Goal: Task Accomplishment & Management: Use online tool/utility

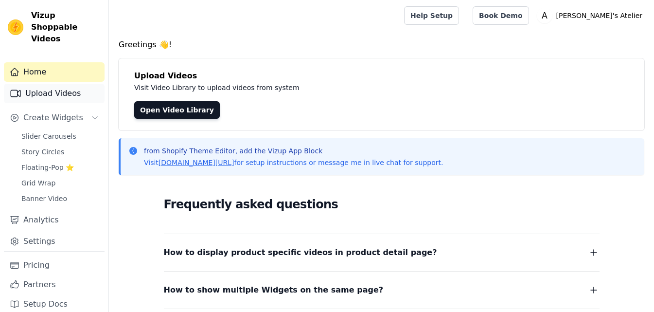
click at [64, 84] on link "Upload Videos" at bounding box center [54, 93] width 101 height 19
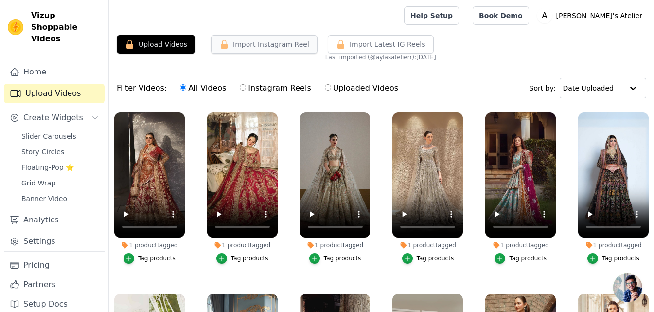
click at [286, 46] on button "Import Instagram Reel" at bounding box center [264, 44] width 107 height 18
click at [364, 47] on span "Import Latest IG Reels" at bounding box center [388, 44] width 76 height 10
click at [253, 42] on button "Import Instagram Reel" at bounding box center [264, 44] width 107 height 18
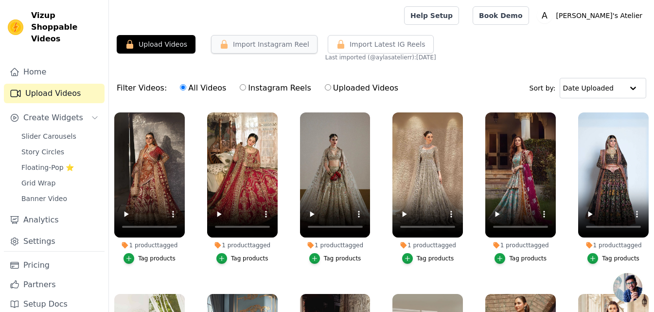
click at [253, 42] on button "Import Instagram Reel" at bounding box center [264, 44] width 107 height 18
click at [239, 89] on label "Instagram Reels" at bounding box center [275, 88] width 72 height 13
click at [240, 89] on input "Instagram Reels" at bounding box center [243, 87] width 6 height 6
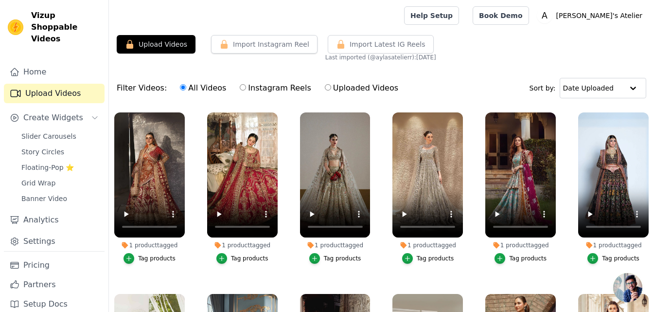
radio input "true"
click at [195, 88] on label "All Videos" at bounding box center [202, 88] width 47 height 13
click at [186, 88] on input "All Videos" at bounding box center [183, 87] width 6 height 6
radio input "true"
click at [25, 63] on link "Home" at bounding box center [54, 71] width 101 height 19
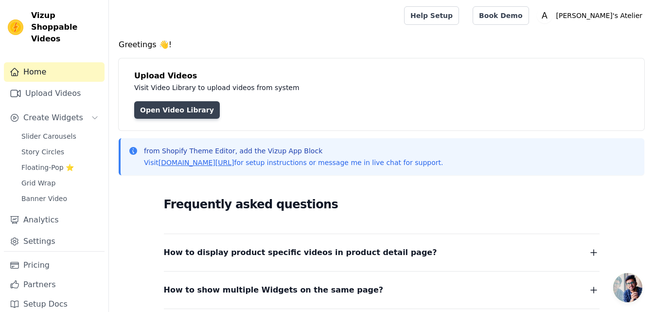
click at [169, 114] on link "Open Video Library" at bounding box center [177, 110] width 86 height 18
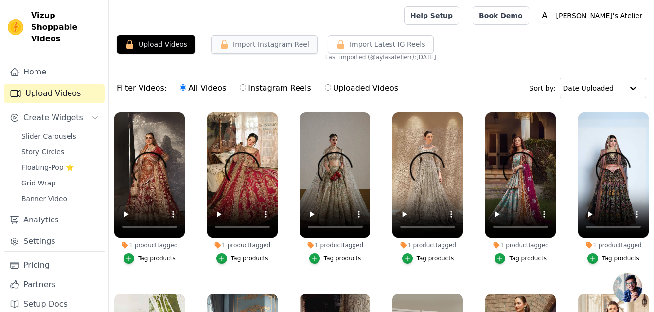
click at [243, 43] on button "Import Instagram Reel" at bounding box center [264, 44] width 107 height 18
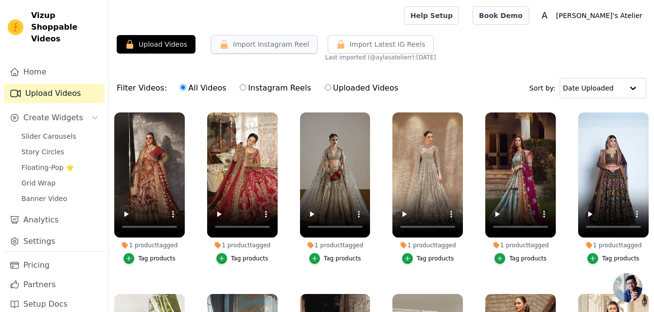
click at [243, 43] on button "Import Instagram Reel" at bounding box center [264, 44] width 107 height 18
click at [212, 62] on div "Upload Videos Import Instagram Reel Import Latest Instagram Reels Import Latest…" at bounding box center [381, 211] width 545 height 353
click at [368, 44] on span "Import Latest IG Reels" at bounding box center [388, 44] width 76 height 10
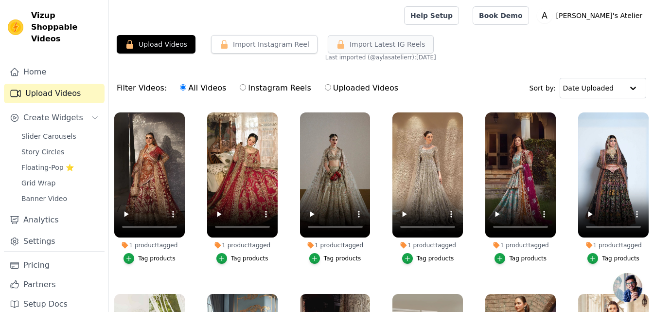
click at [368, 44] on span "Import Latest IG Reels" at bounding box center [388, 44] width 76 height 10
click at [598, 91] on input "text" at bounding box center [593, 87] width 60 height 19
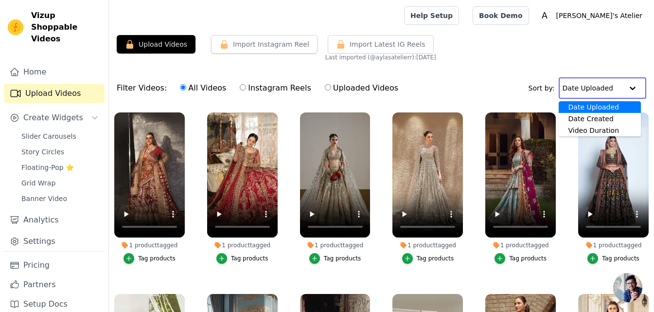
click at [598, 91] on input "text" at bounding box center [593, 87] width 60 height 19
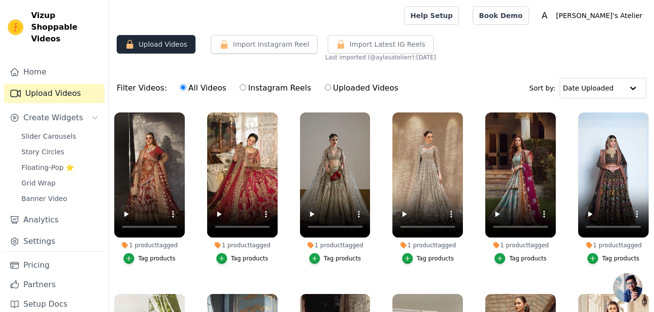
click at [174, 39] on button "Upload Videos" at bounding box center [156, 44] width 79 height 18
click at [245, 46] on button "Import Instagram Reel" at bounding box center [264, 44] width 107 height 18
click at [350, 51] on button "Import Latest IG Reels" at bounding box center [381, 44] width 106 height 18
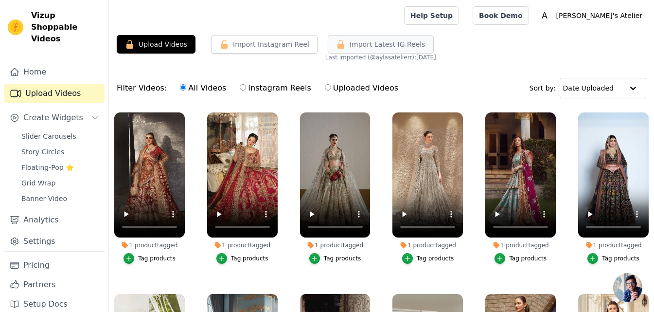
click at [350, 51] on button "Import Latest IG Reels" at bounding box center [381, 44] width 106 height 18
click at [240, 40] on button "Import Instagram Reel" at bounding box center [264, 44] width 107 height 18
click at [164, 42] on button "Upload Videos" at bounding box center [156, 44] width 79 height 18
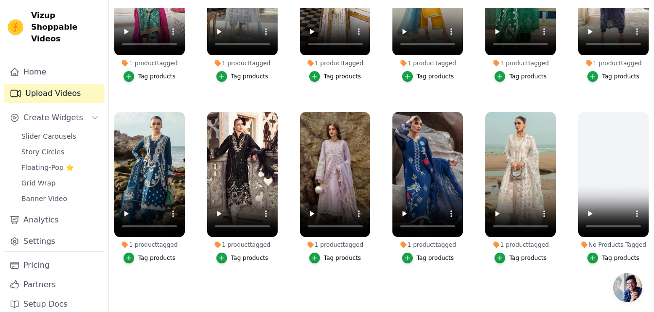
scroll to position [295, 0]
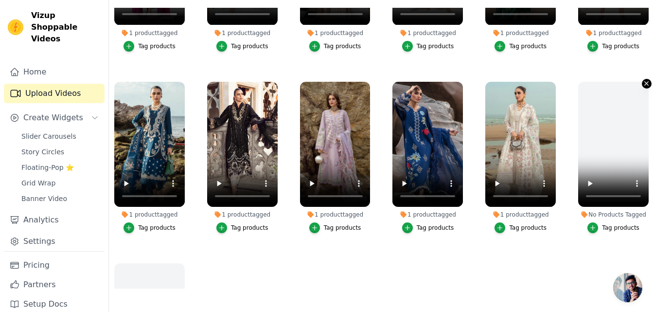
click at [643, 80] on icon "button" at bounding box center [646, 83] width 7 height 7
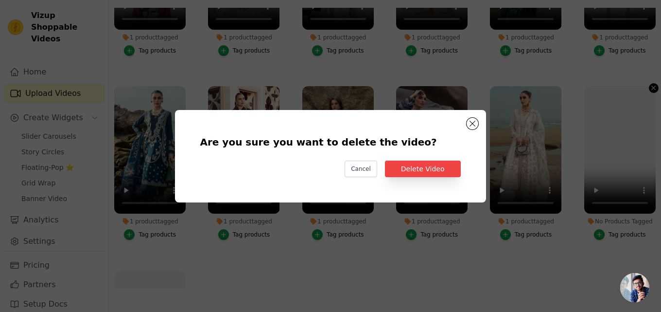
scroll to position [297, 0]
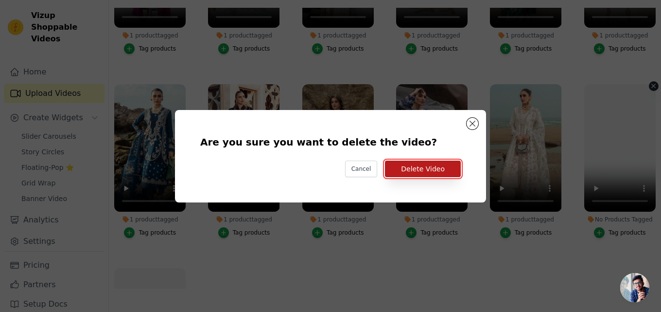
click at [414, 170] on button "Delete Video" at bounding box center [423, 168] width 76 height 17
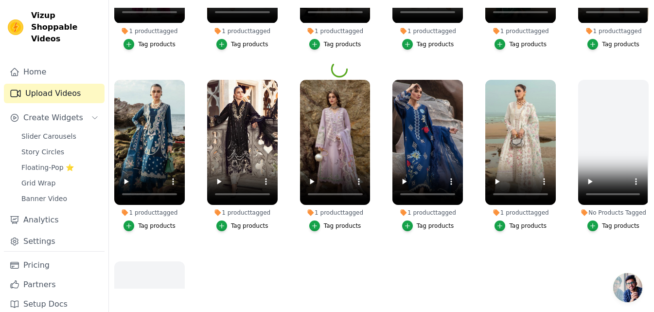
scroll to position [281, 0]
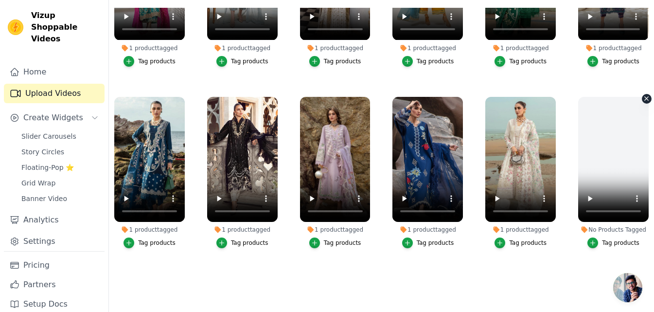
click at [643, 95] on icon "button" at bounding box center [646, 98] width 7 height 7
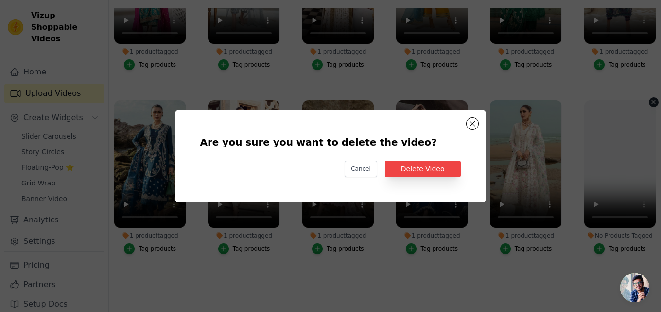
scroll to position [283, 0]
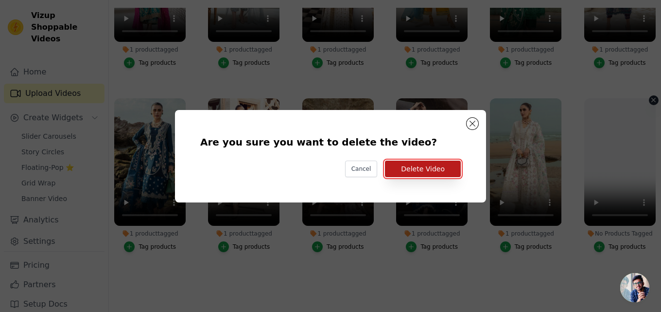
click at [439, 170] on button "Delete Video" at bounding box center [423, 168] width 76 height 17
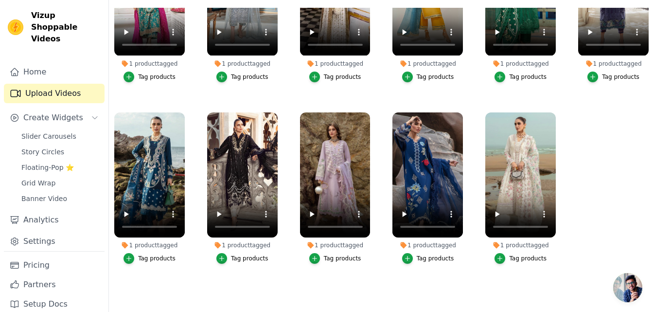
scroll to position [265, 0]
click at [551, 112] on icon "button" at bounding box center [554, 113] width 7 height 7
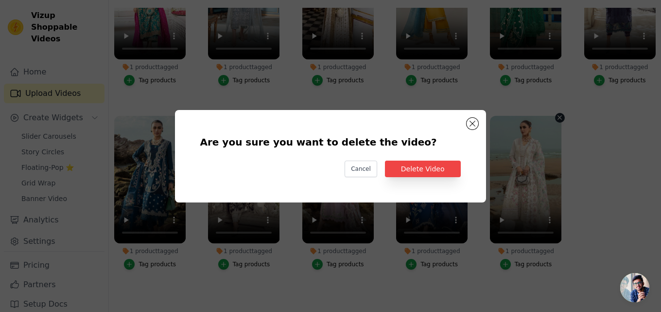
scroll to position [267, 0]
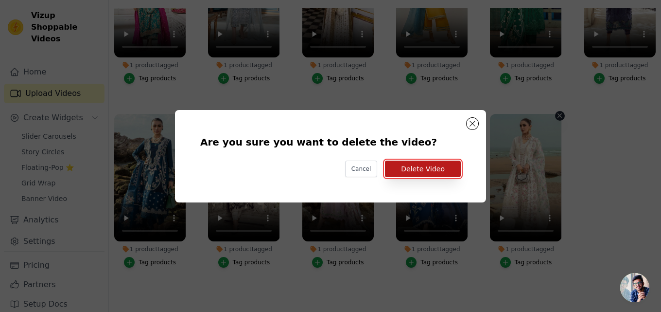
click at [449, 172] on button "Delete Video" at bounding box center [423, 168] width 76 height 17
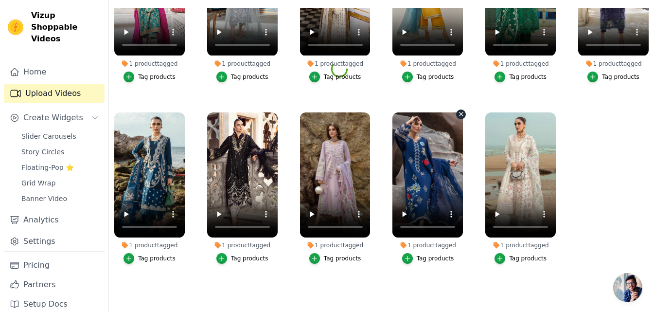
scroll to position [265, 0]
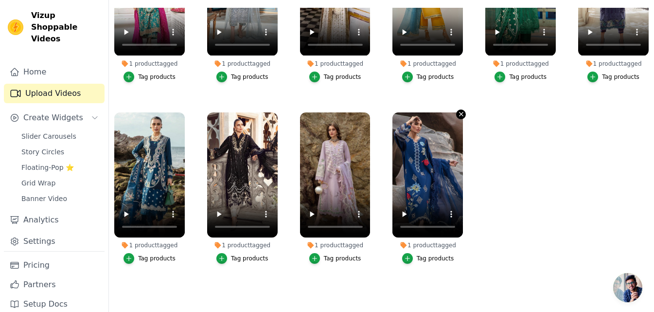
click at [458, 113] on icon "button" at bounding box center [461, 113] width 7 height 7
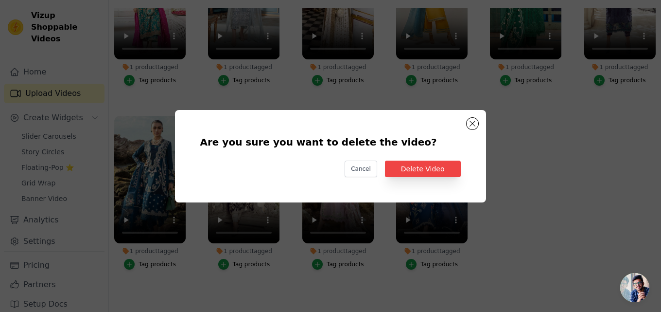
scroll to position [267, 0]
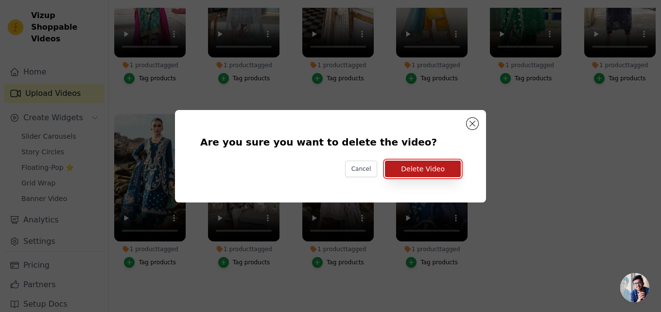
click at [406, 171] on button "Delete Video" at bounding box center [423, 168] width 76 height 17
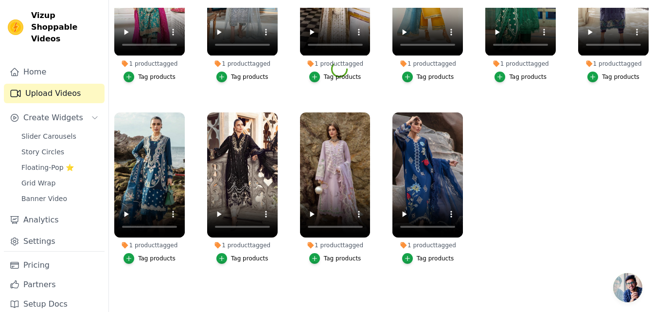
scroll to position [265, 0]
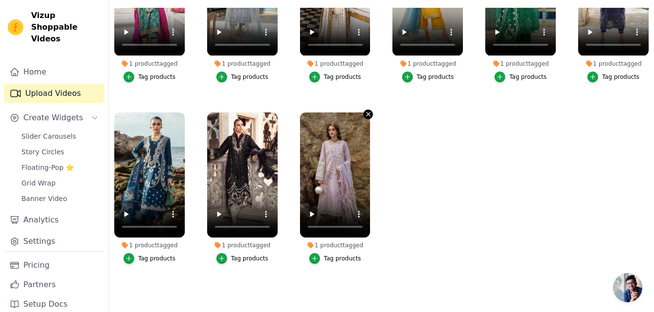
click at [365, 110] on icon "button" at bounding box center [368, 113] width 7 height 7
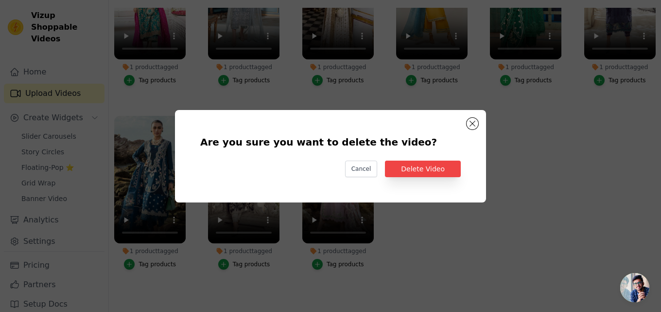
scroll to position [267, 0]
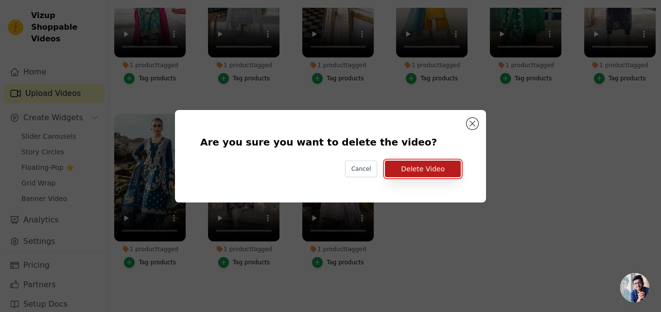
click at [405, 166] on button "Delete Video" at bounding box center [423, 168] width 76 height 17
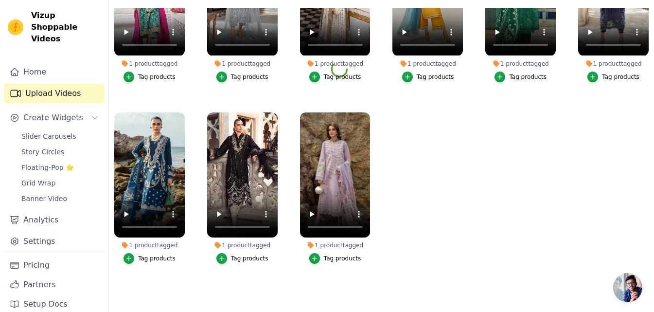
scroll to position [265, 0]
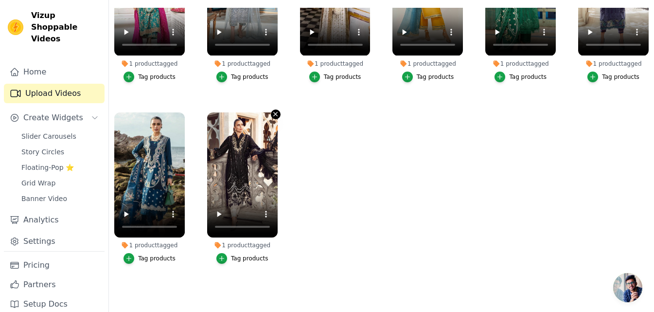
click at [272, 113] on icon "button" at bounding box center [275, 113] width 7 height 7
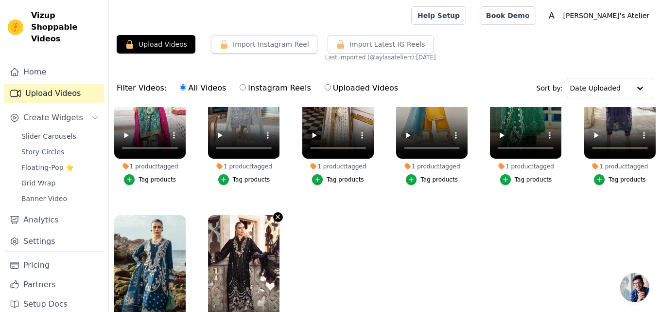
scroll to position [267, 0]
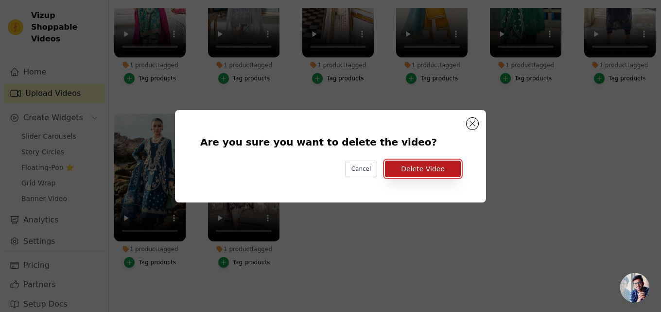
click at [392, 164] on button "Delete Video" at bounding box center [423, 168] width 76 height 17
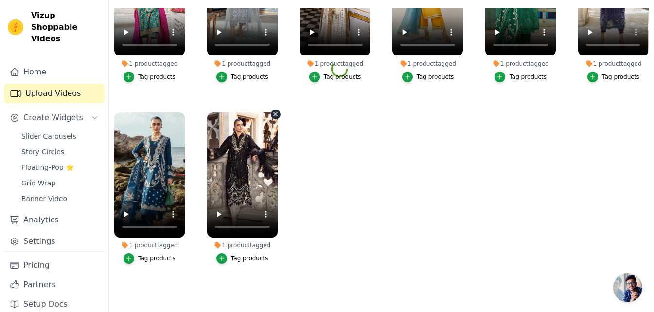
scroll to position [265, 0]
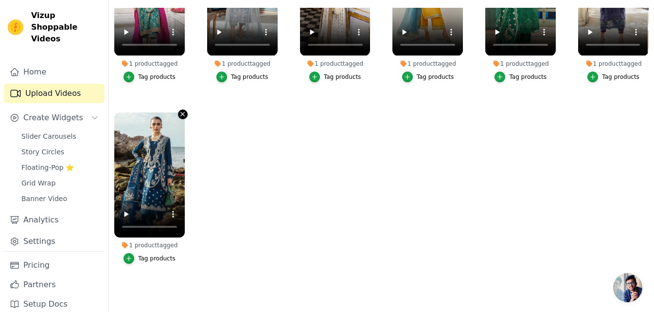
click at [185, 110] on icon "button" at bounding box center [182, 113] width 7 height 7
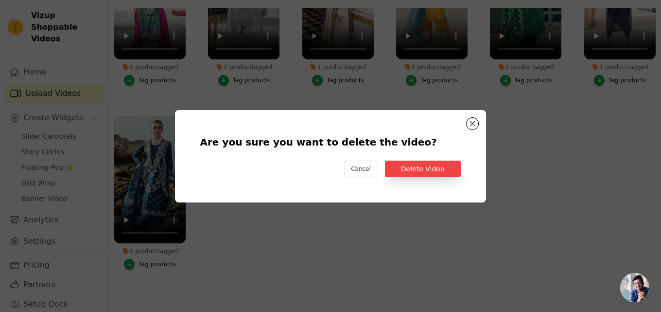
scroll to position [267, 0]
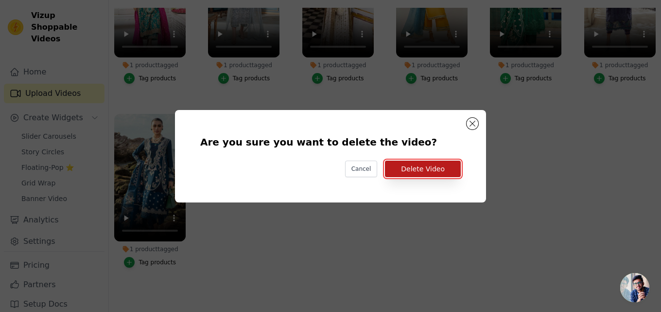
click at [394, 164] on button "Delete Video" at bounding box center [423, 168] width 76 height 17
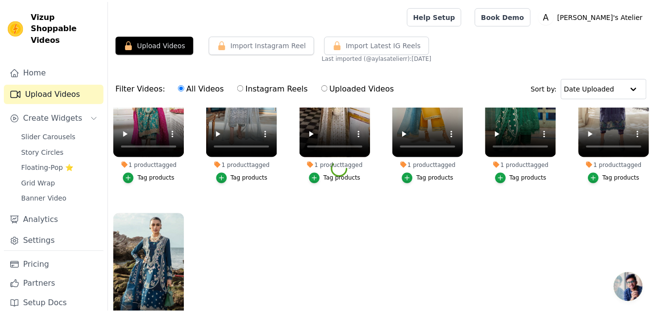
scroll to position [0, 0]
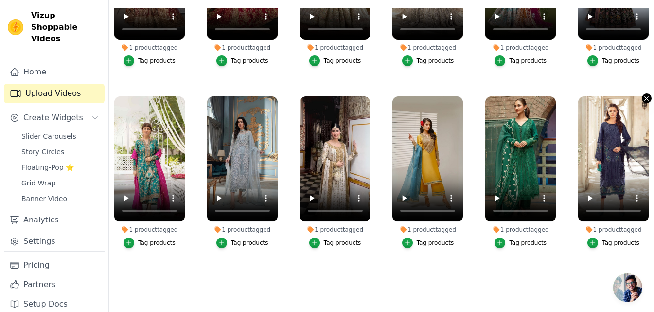
click at [643, 95] on icon "button" at bounding box center [646, 98] width 7 height 7
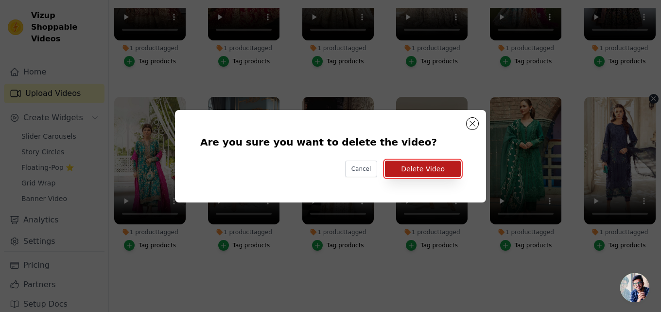
click at [433, 162] on button "Delete Video" at bounding box center [423, 168] width 76 height 17
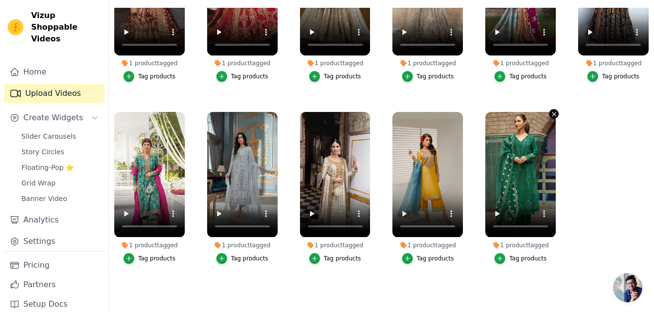
click at [551, 111] on icon "button" at bounding box center [554, 113] width 7 height 7
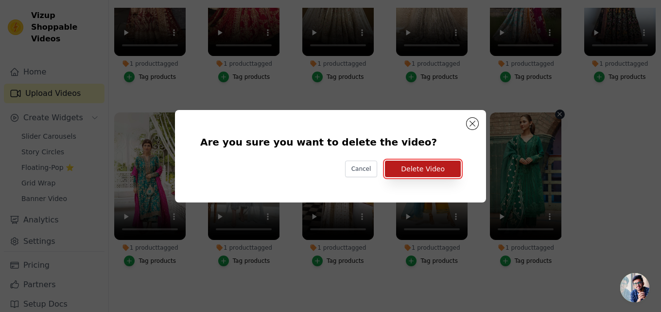
click at [446, 173] on button "Delete Video" at bounding box center [423, 168] width 76 height 17
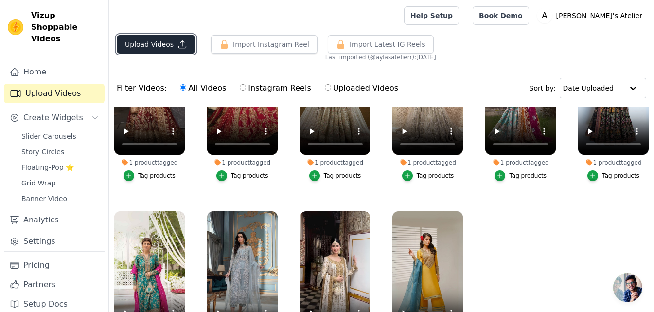
click at [168, 38] on button "Upload Videos" at bounding box center [156, 44] width 79 height 18
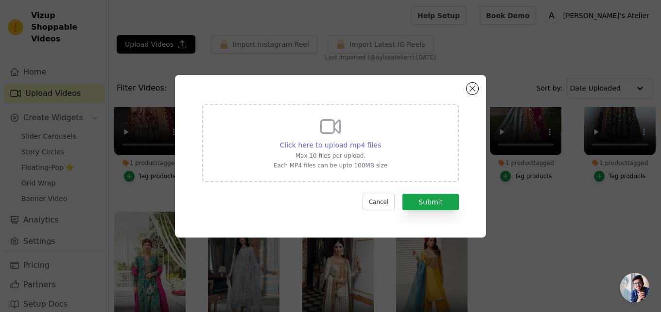
click at [347, 144] on span "Click here to upload mp4 files" at bounding box center [331, 145] width 102 height 8
click at [381, 140] on input "Click here to upload mp4 files Max 10 files per upload. Each MP4 files can be u…" at bounding box center [381, 140] width 0 height 0
click at [474, 90] on button "Close modal" at bounding box center [473, 89] width 12 height 12
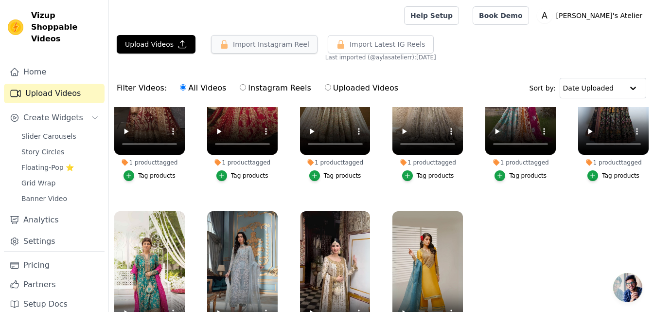
click at [270, 42] on button "Import Instagram Reel" at bounding box center [264, 44] width 107 height 18
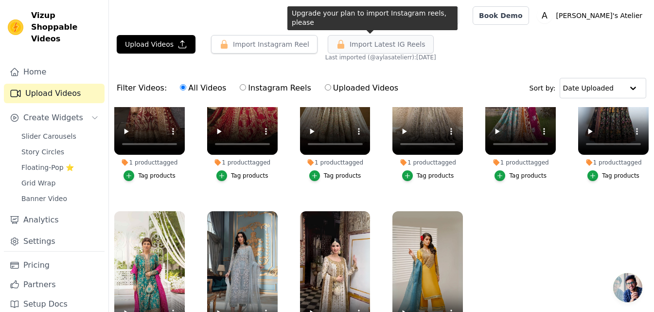
click at [363, 43] on span "Import Latest IG Reels" at bounding box center [388, 44] width 76 height 10
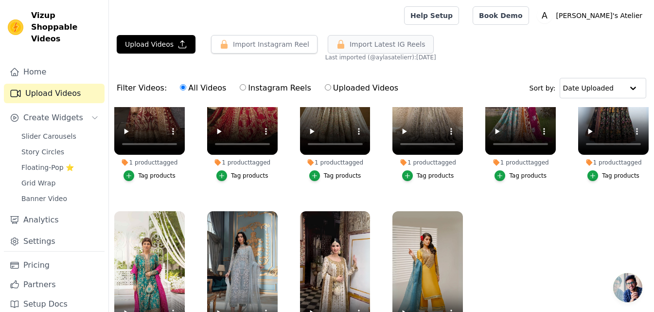
click at [363, 43] on span "Import Latest IG Reels" at bounding box center [388, 44] width 76 height 10
click at [274, 45] on button "Import Instagram Reel" at bounding box center [264, 44] width 107 height 18
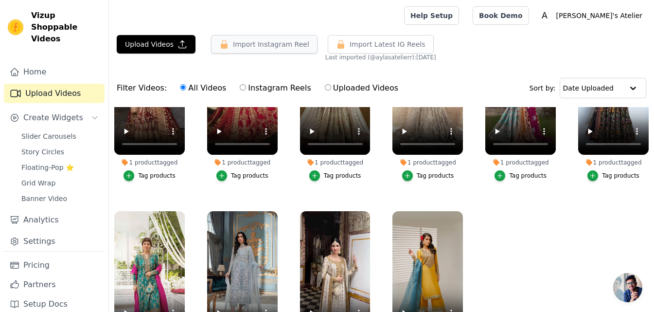
click at [274, 45] on button "Import Instagram Reel" at bounding box center [264, 44] width 107 height 18
click at [339, 45] on icon "button" at bounding box center [341, 44] width 10 height 10
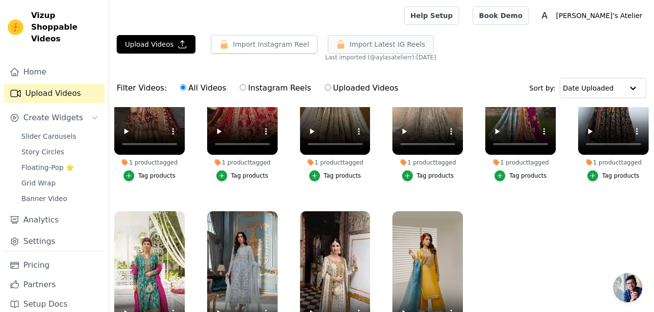
click at [339, 45] on icon "button" at bounding box center [341, 44] width 10 height 10
click at [259, 85] on label "Instagram Reels" at bounding box center [275, 88] width 72 height 13
click at [246, 85] on input "Instagram Reels" at bounding box center [243, 87] width 6 height 6
radio input "true"
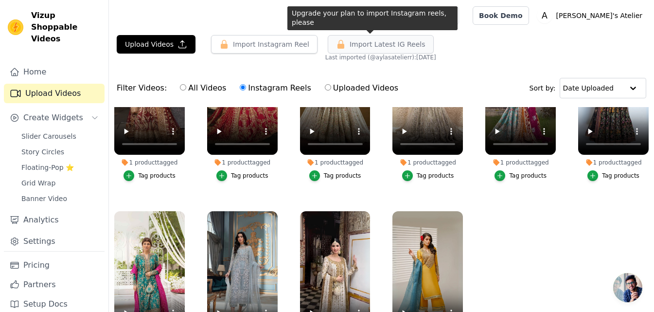
click at [362, 49] on span "Import Latest IG Reels" at bounding box center [388, 44] width 76 height 10
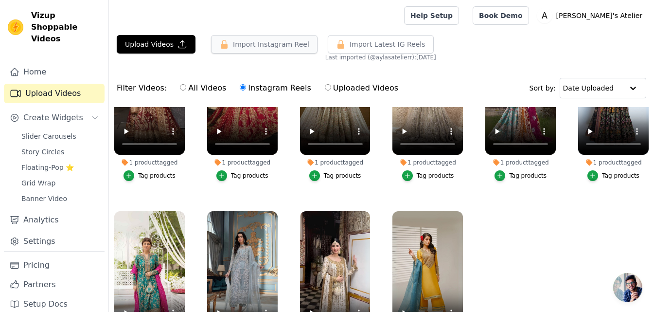
click at [270, 43] on button "Import Instagram Reel" at bounding box center [264, 44] width 107 height 18
click at [346, 89] on label "Uploaded Videos" at bounding box center [361, 88] width 74 height 13
click at [331, 89] on input "Uploaded Videos" at bounding box center [328, 87] width 6 height 6
radio input "true"
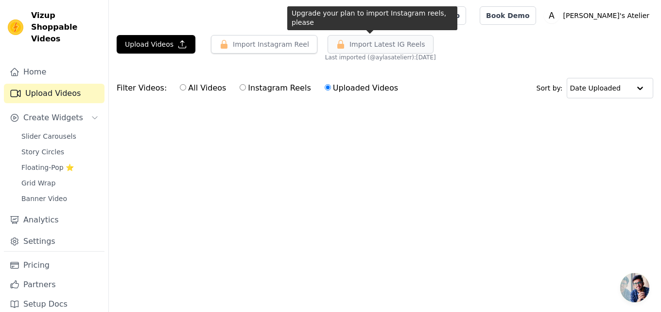
click at [373, 45] on span "Import Latest IG Reels" at bounding box center [388, 44] width 76 height 10
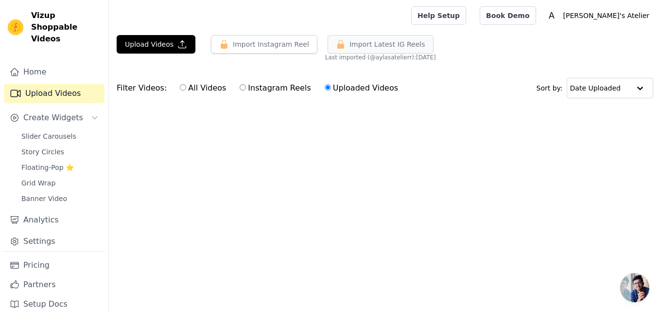
click at [373, 45] on span "Import Latest IG Reels" at bounding box center [388, 44] width 76 height 10
click at [267, 42] on button "Import Instagram Reel" at bounding box center [264, 44] width 107 height 18
click at [180, 87] on input "All Videos" at bounding box center [183, 87] width 6 height 6
radio input "true"
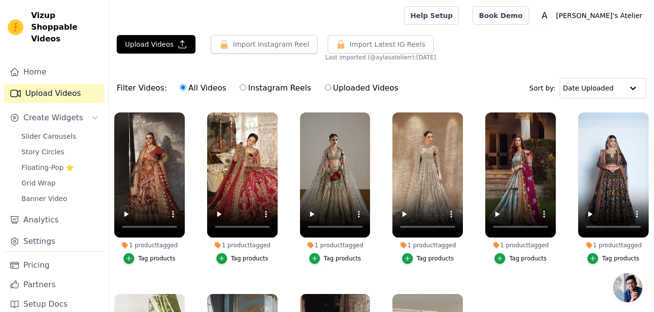
click at [180, 87] on input "All Videos" at bounding box center [183, 87] width 6 height 6
click at [180, 88] on input "All Videos" at bounding box center [183, 87] width 6 height 6
click at [32, 112] on span "Create Widgets" at bounding box center [53, 118] width 60 height 12
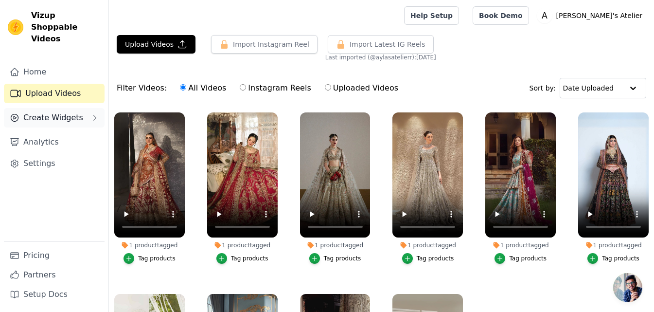
click at [32, 112] on span "Create Widgets" at bounding box center [53, 118] width 60 height 12
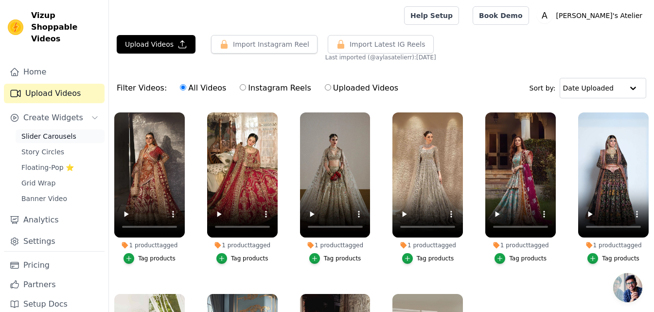
click at [42, 131] on span "Slider Carousels" at bounding box center [48, 136] width 55 height 10
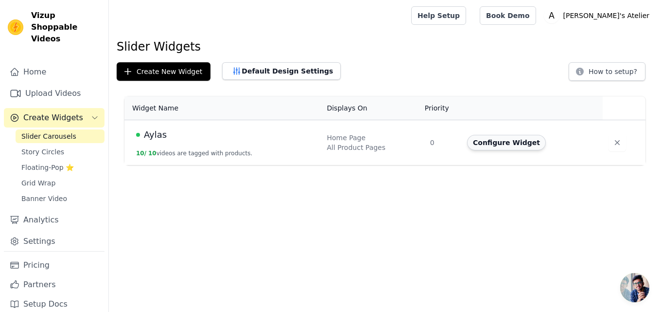
click at [498, 137] on button "Configure Widget" at bounding box center [506, 143] width 79 height 16
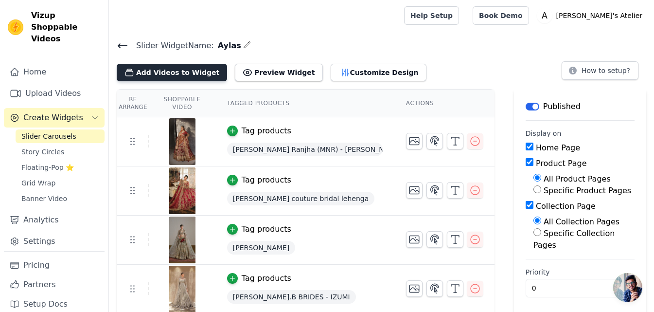
click at [201, 65] on button "Add Videos to Widget" at bounding box center [172, 73] width 110 height 18
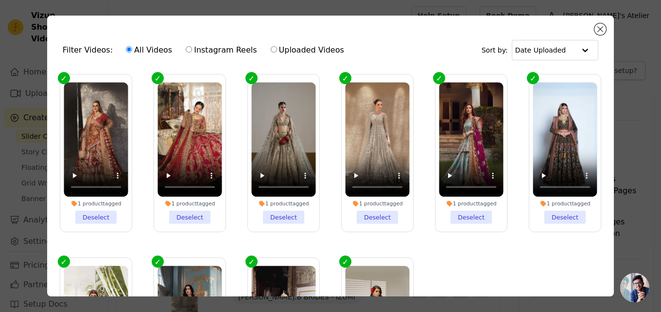
click at [595, 32] on div "Filter Videos: All Videos Instagram Reels Uploaded Videos Sort by: Date Uploaded" at bounding box center [331, 50] width 552 height 38
click at [604, 27] on button "Close modal" at bounding box center [601, 29] width 12 height 12
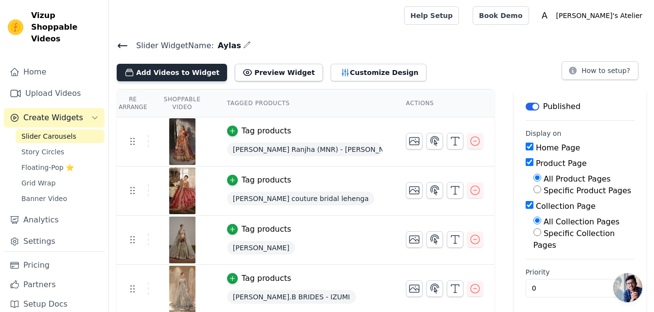
click at [173, 71] on button "Add Videos to Widget" at bounding box center [172, 73] width 110 height 18
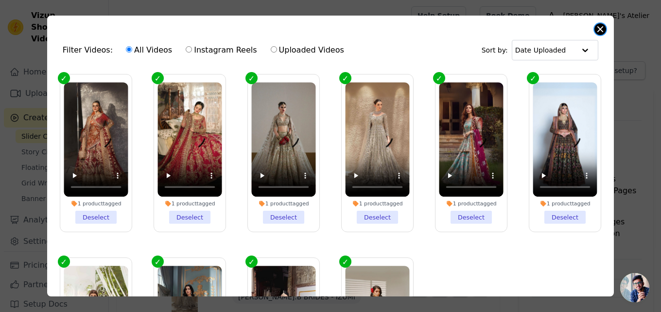
click at [596, 32] on button "Close modal" at bounding box center [601, 29] width 12 height 12
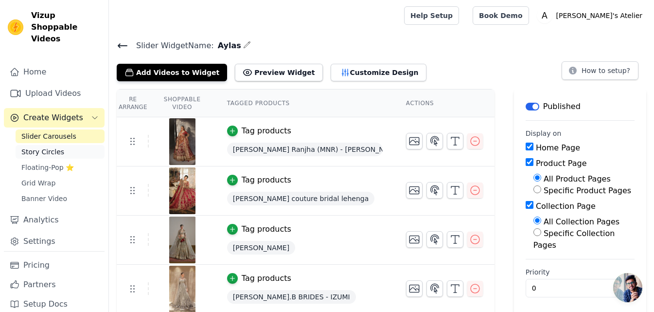
click at [53, 147] on span "Story Circles" at bounding box center [42, 152] width 43 height 10
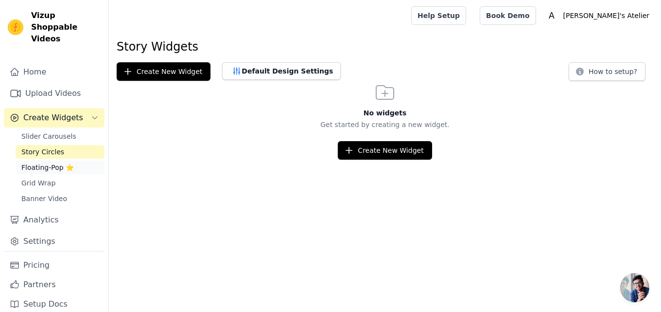
click at [45, 162] on span "Floating-Pop ⭐" at bounding box center [47, 167] width 53 height 10
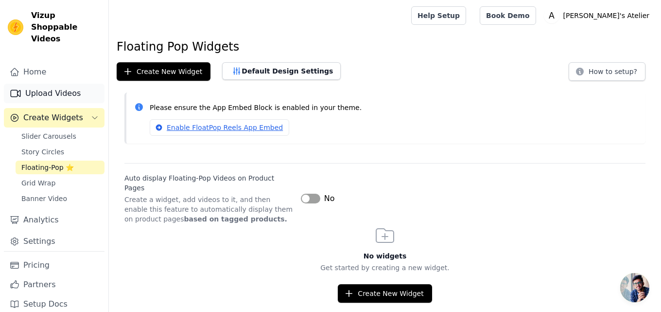
click at [37, 84] on link "Upload Videos" at bounding box center [54, 93] width 101 height 19
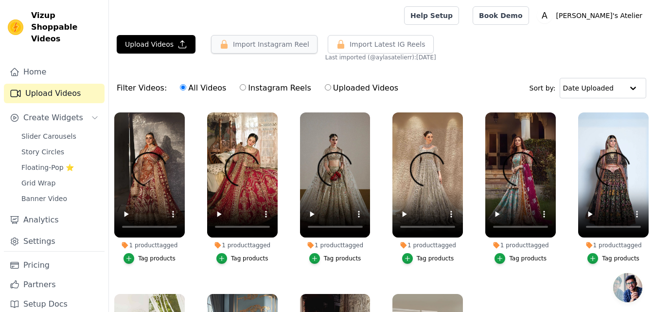
click at [244, 44] on button "Import Instagram Reel" at bounding box center [264, 44] width 107 height 18
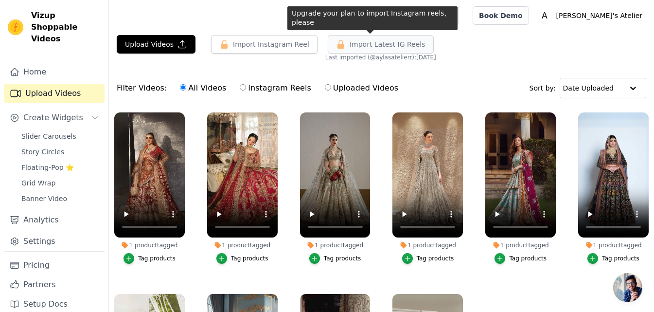
click at [372, 43] on span "Import Latest IG Reels" at bounding box center [388, 44] width 76 height 10
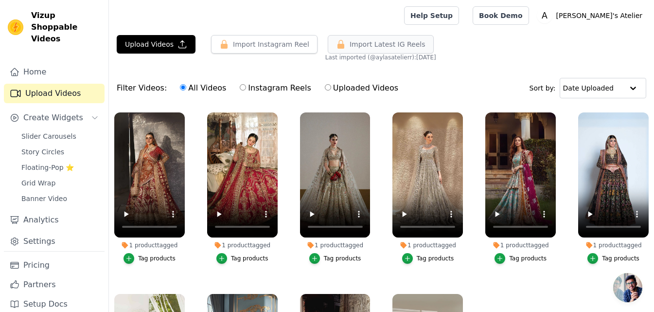
click at [372, 43] on span "Import Latest IG Reels" at bounding box center [388, 44] width 76 height 10
click at [288, 45] on button "Import Instagram Reel" at bounding box center [264, 44] width 107 height 18
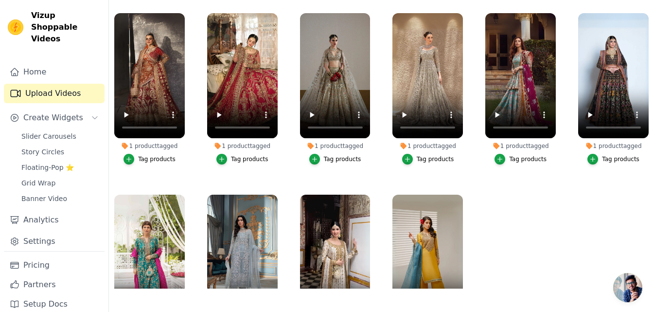
scroll to position [85, 0]
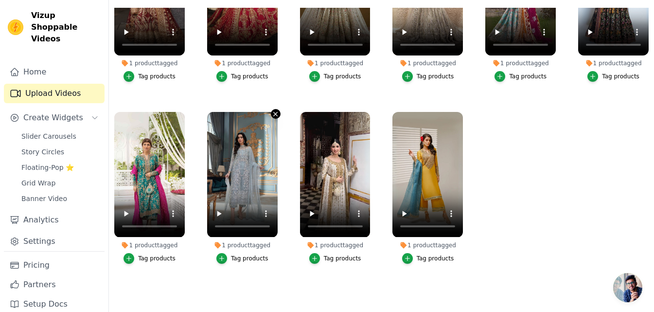
click at [272, 110] on icon "button" at bounding box center [275, 113] width 7 height 7
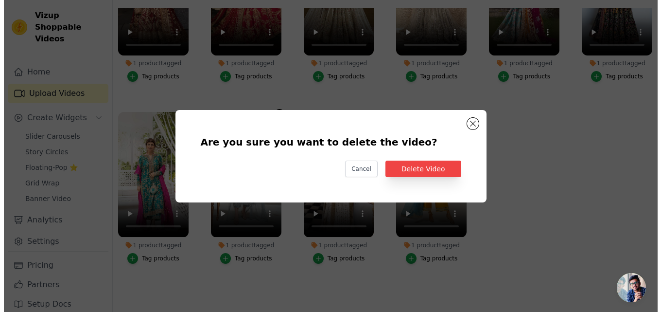
scroll to position [0, 0]
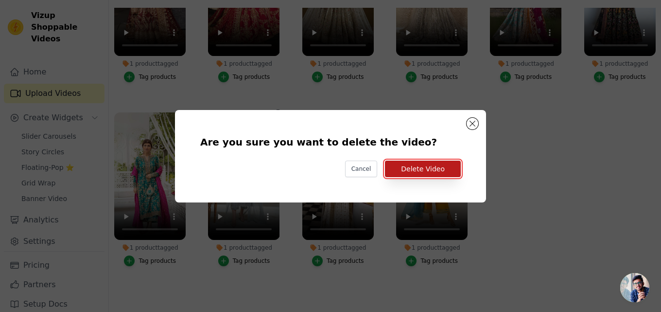
click at [409, 167] on button "Delete Video" at bounding box center [423, 168] width 76 height 17
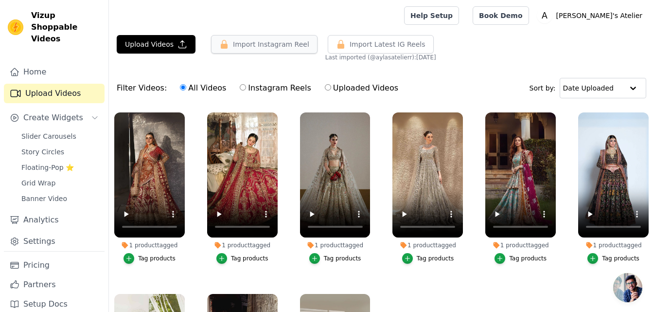
click at [249, 43] on button "Import Instagram Reel" at bounding box center [264, 44] width 107 height 18
click at [352, 48] on span "Import Latest IG Reels" at bounding box center [388, 44] width 76 height 10
click at [268, 37] on button "Import Instagram Reel" at bounding box center [264, 44] width 107 height 18
click at [42, 68] on link "Home" at bounding box center [54, 71] width 101 height 19
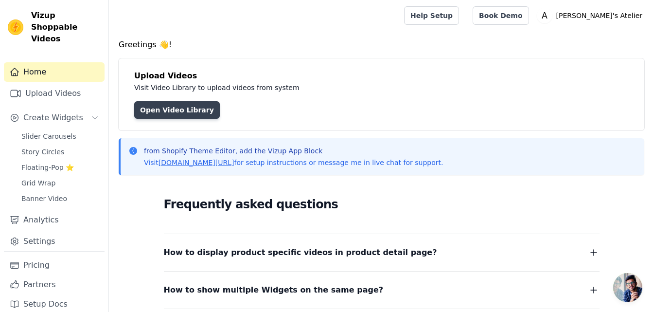
click at [147, 115] on link "Open Video Library" at bounding box center [177, 110] width 86 height 18
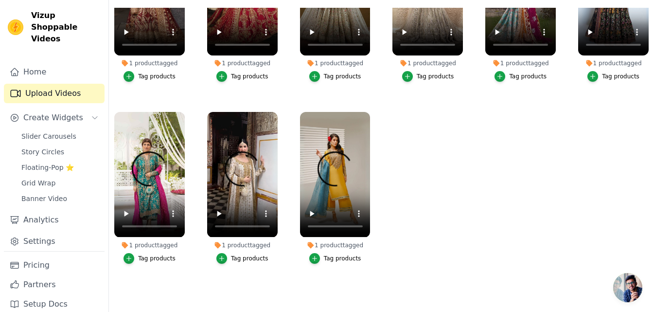
scroll to position [85, 0]
click at [340, 256] on div "Tag products" at bounding box center [342, 258] width 37 height 8
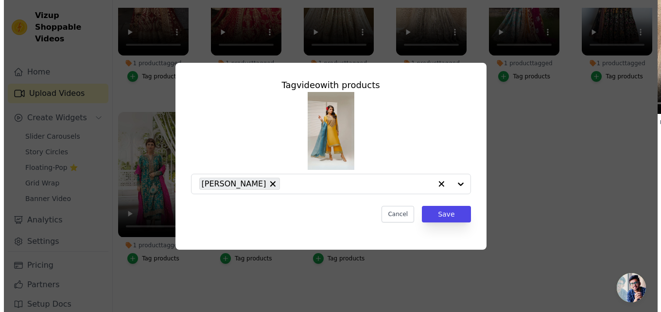
scroll to position [0, 0]
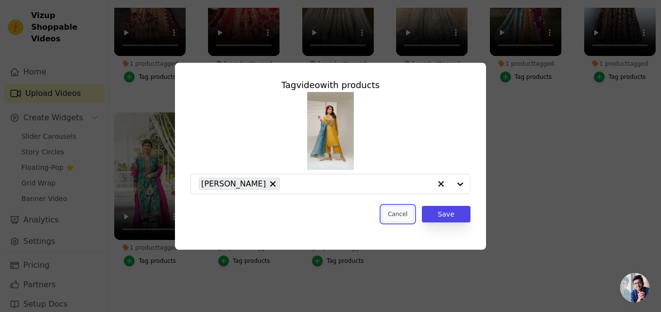
click at [398, 216] on button "Cancel" at bounding box center [398, 214] width 33 height 17
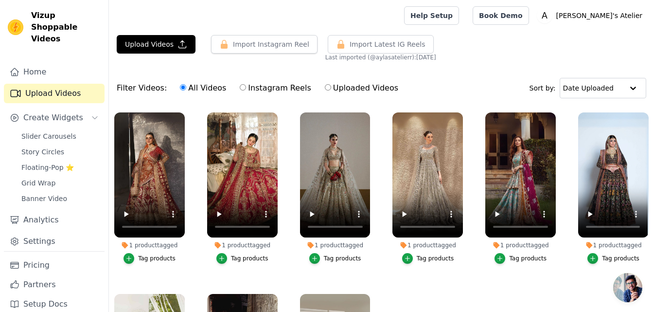
click at [254, 92] on label "Instagram Reels" at bounding box center [275, 88] width 72 height 13
click at [246, 90] on input "Instagram Reels" at bounding box center [243, 87] width 6 height 6
radio input "true"
click at [324, 92] on label "Uploaded Videos" at bounding box center [361, 88] width 74 height 13
click at [325, 90] on input "Uploaded Videos" at bounding box center [328, 87] width 6 height 6
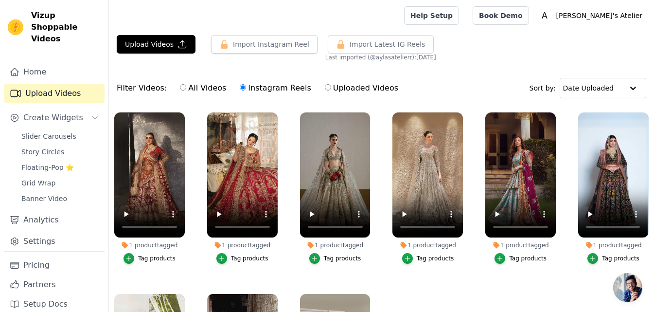
radio input "true"
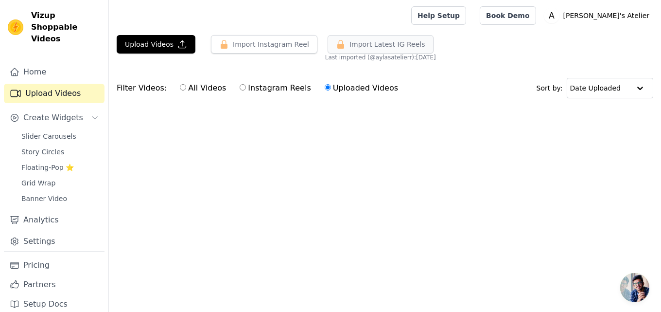
click at [352, 49] on span "Import Latest IG Reels" at bounding box center [388, 44] width 76 height 10
click at [365, 48] on span "Import Latest IG Reels" at bounding box center [388, 44] width 76 height 10
click at [180, 87] on input "All Videos" at bounding box center [183, 87] width 6 height 6
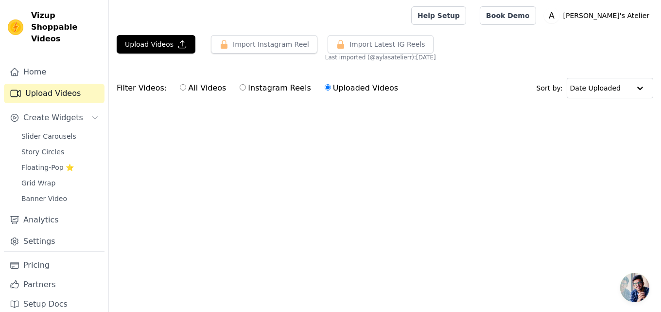
radio input "true"
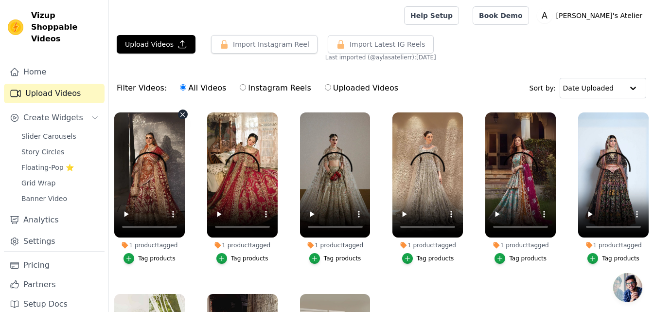
click at [183, 114] on icon "button" at bounding box center [183, 114] width 4 height 4
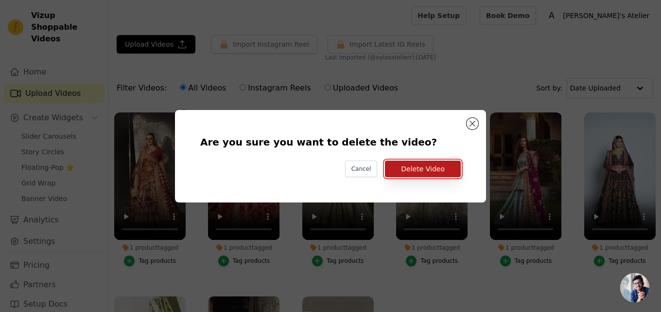
click at [427, 166] on button "Delete Video" at bounding box center [423, 168] width 76 height 17
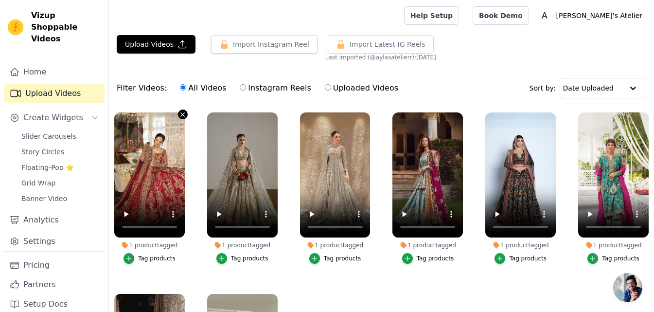
click at [178, 114] on button "1 product tagged Tag products" at bounding box center [183, 114] width 10 height 10
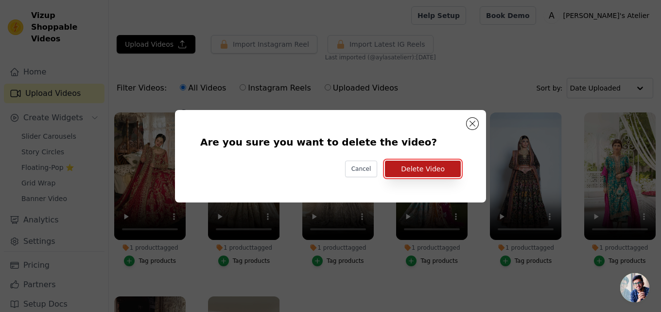
click at [427, 173] on button "Delete Video" at bounding box center [423, 168] width 76 height 17
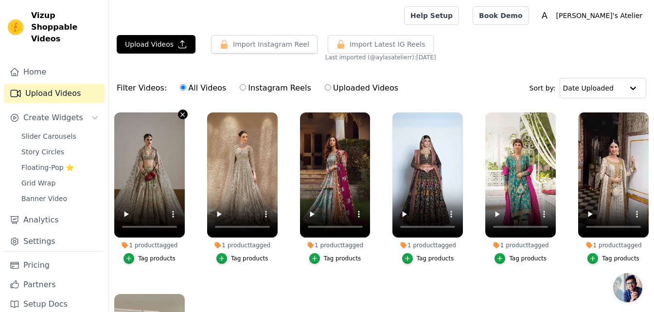
click at [179, 116] on icon "button" at bounding box center [182, 114] width 7 height 7
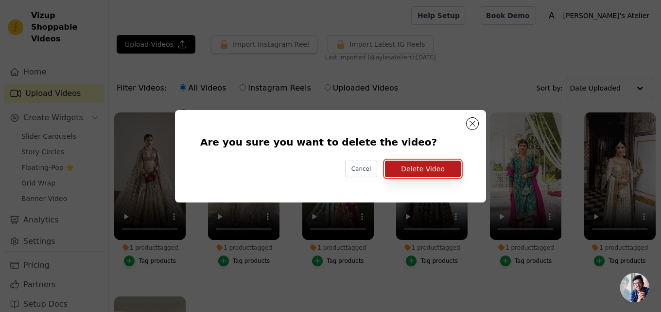
click at [401, 173] on button "Delete Video" at bounding box center [423, 168] width 76 height 17
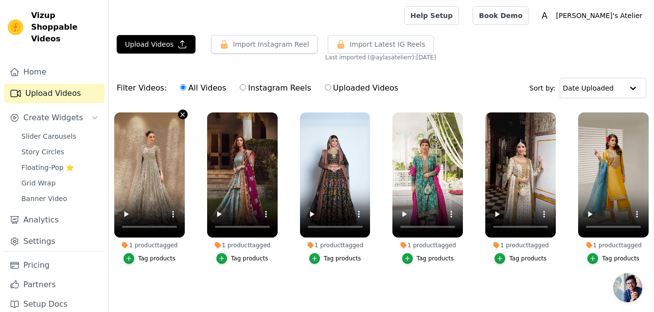
click at [180, 113] on icon "button" at bounding box center [182, 114] width 7 height 7
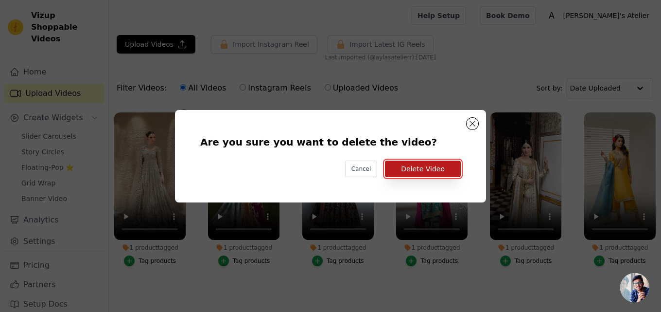
click at [444, 165] on button "Delete Video" at bounding box center [423, 168] width 76 height 17
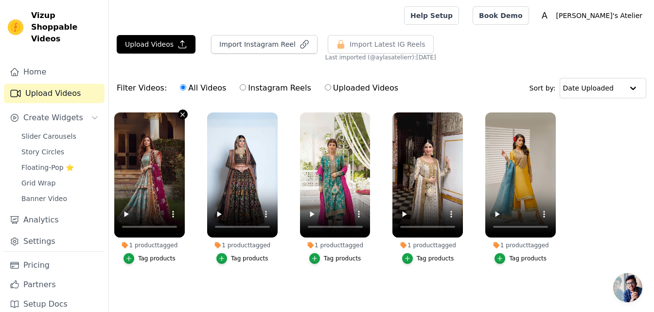
click at [179, 114] on icon "button" at bounding box center [182, 114] width 7 height 7
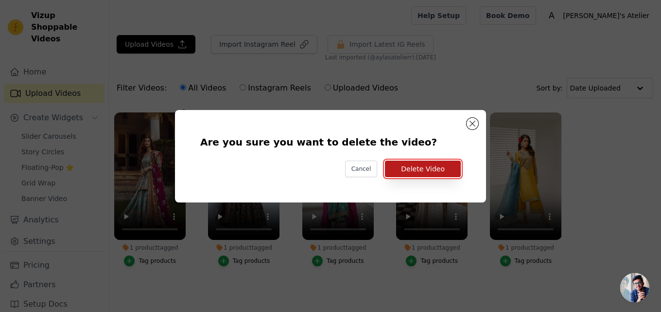
click at [419, 168] on button "Delete Video" at bounding box center [423, 168] width 76 height 17
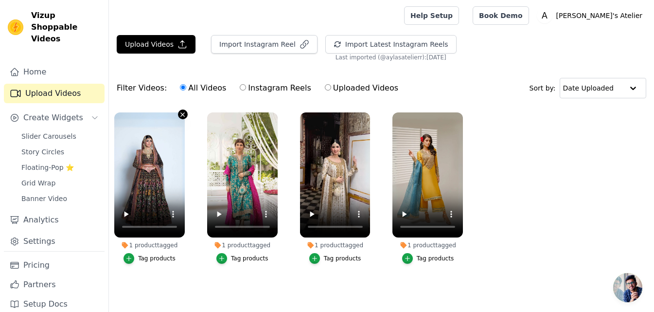
click at [182, 115] on icon "button" at bounding box center [182, 114] width 7 height 7
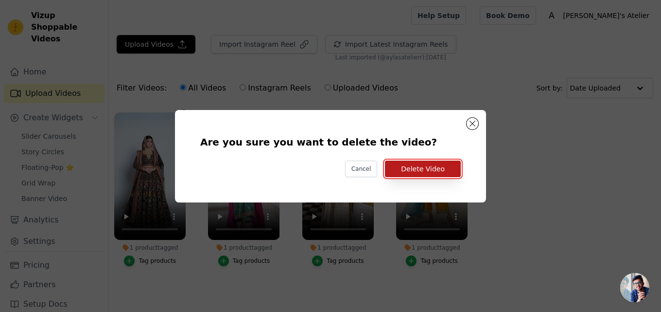
click at [420, 168] on button "Delete Video" at bounding box center [423, 168] width 76 height 17
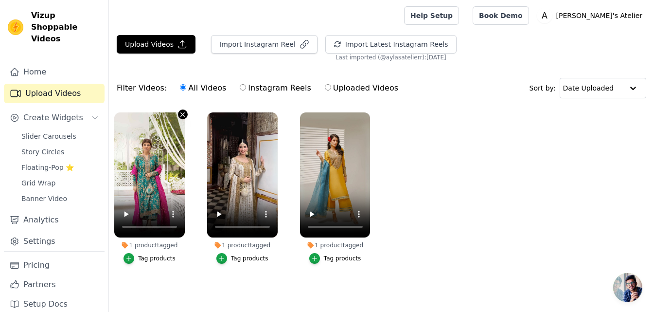
click at [180, 114] on icon "button" at bounding box center [182, 114] width 7 height 7
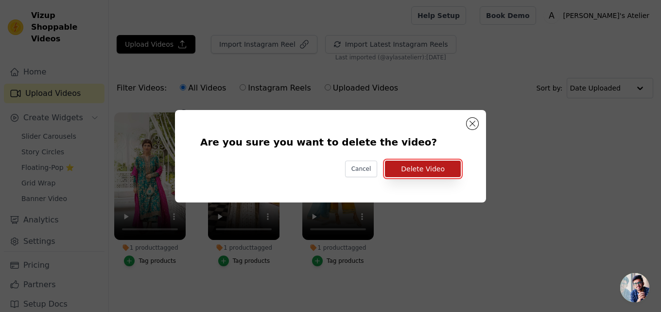
click at [395, 172] on button "Delete Video" at bounding box center [423, 168] width 76 height 17
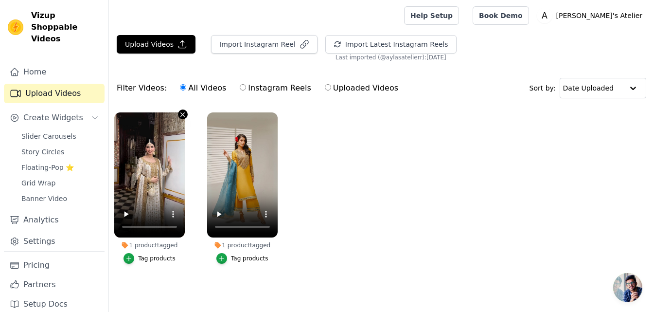
click at [183, 114] on icon "button" at bounding box center [183, 114] width 4 height 4
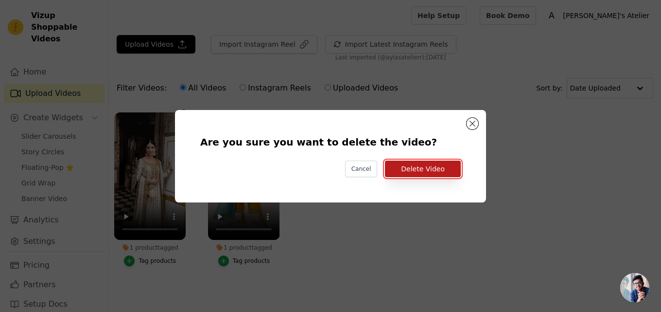
click at [402, 169] on button "Delete Video" at bounding box center [423, 168] width 76 height 17
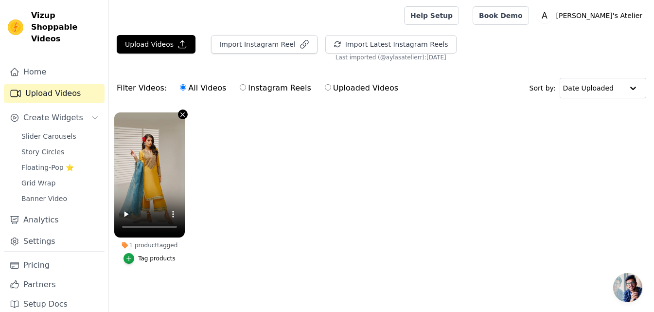
click at [180, 116] on icon "button" at bounding box center [182, 114] width 7 height 7
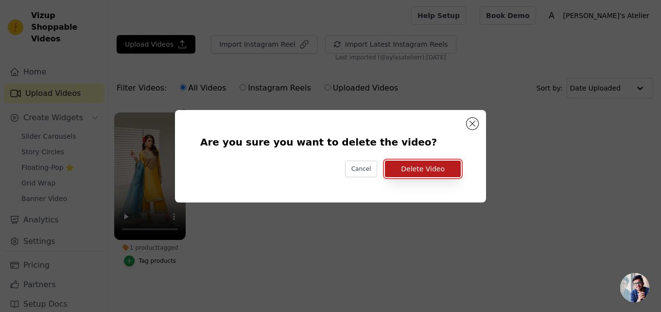
click at [401, 169] on button "Delete Video" at bounding box center [423, 168] width 76 height 17
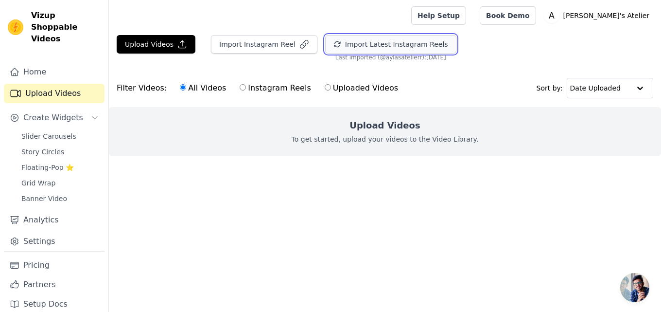
click at [335, 47] on button "Import Latest Instagram Reels" at bounding box center [390, 44] width 131 height 18
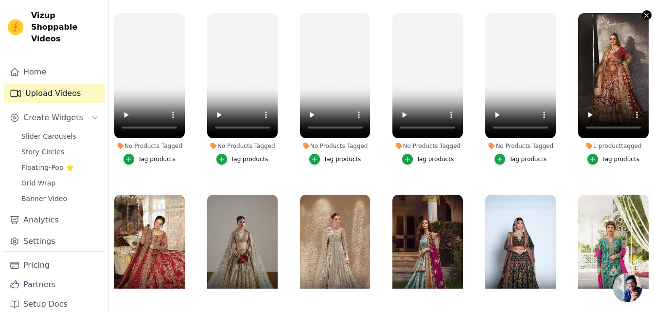
click at [643, 14] on icon "button" at bounding box center [646, 15] width 7 height 7
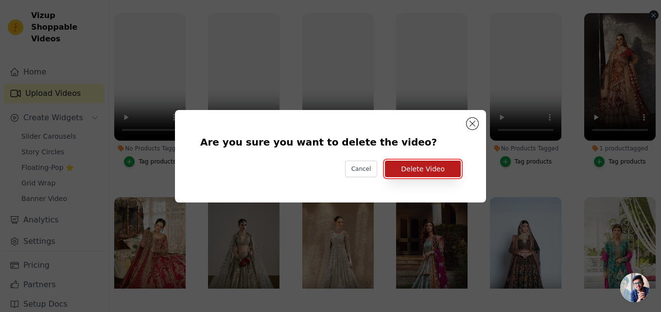
click at [411, 169] on button "Delete Video" at bounding box center [423, 168] width 76 height 17
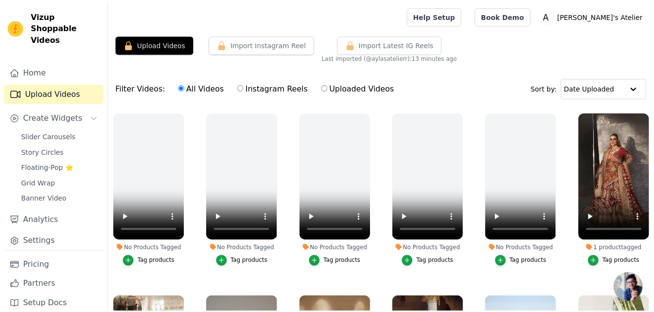
scroll to position [99, 0]
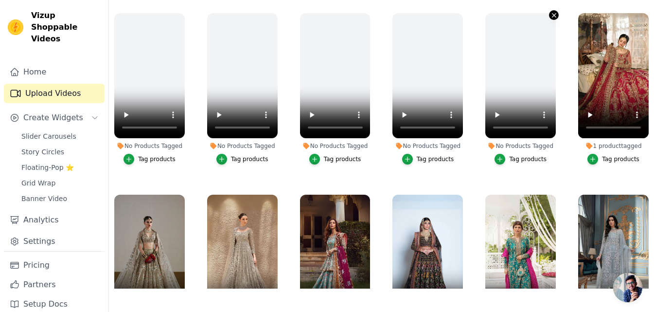
click at [549, 17] on button "No Products Tagged Tag products" at bounding box center [554, 15] width 10 height 10
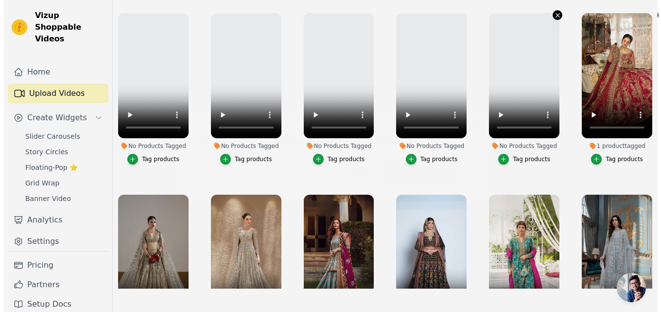
scroll to position [0, 0]
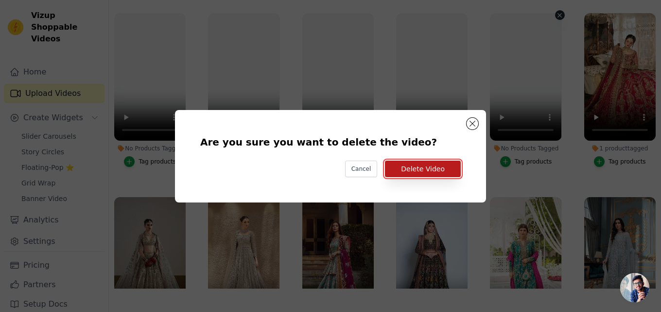
click at [445, 176] on button "Delete Video" at bounding box center [423, 168] width 76 height 17
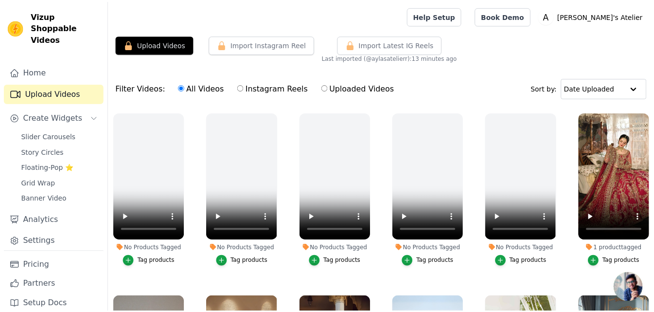
scroll to position [99, 0]
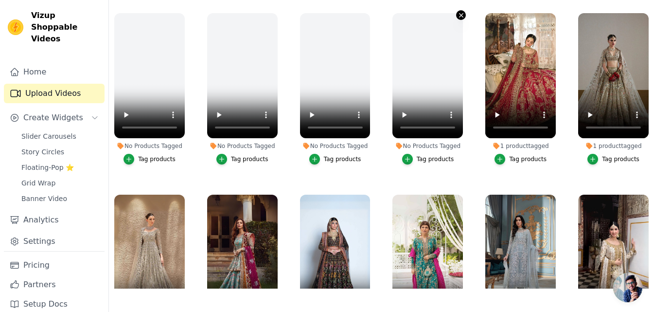
click at [461, 16] on icon "button" at bounding box center [461, 15] width 7 height 7
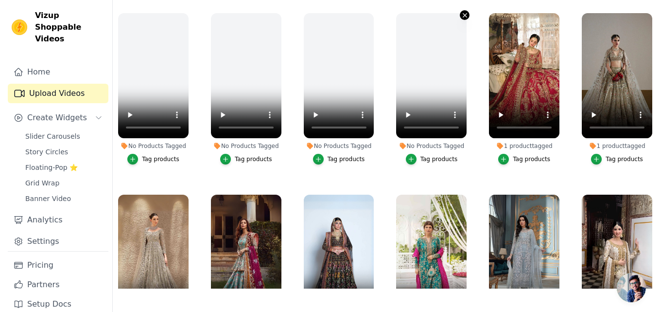
scroll to position [0, 0]
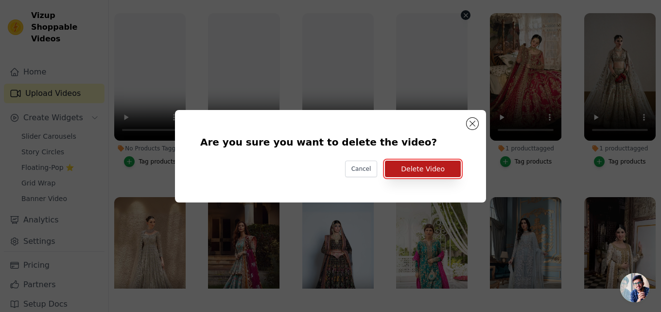
click at [425, 168] on button "Delete Video" at bounding box center [423, 168] width 76 height 17
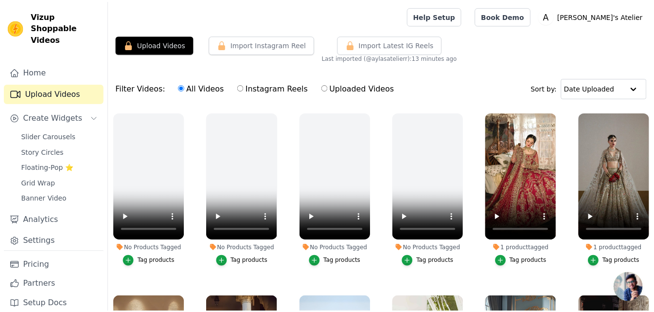
scroll to position [99, 0]
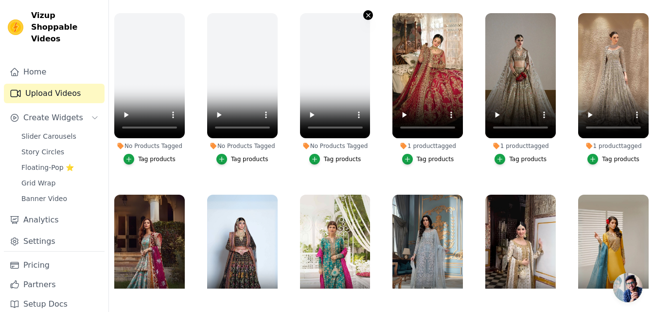
click at [365, 15] on icon "button" at bounding box center [368, 15] width 7 height 7
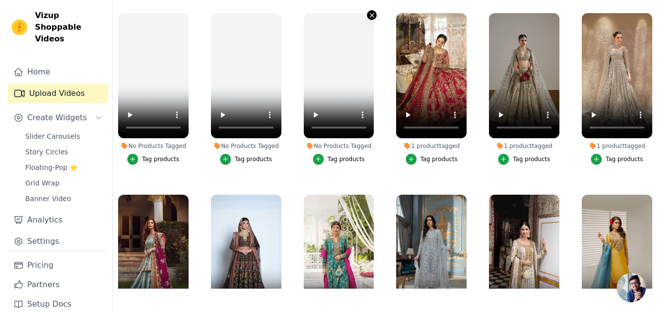
scroll to position [0, 0]
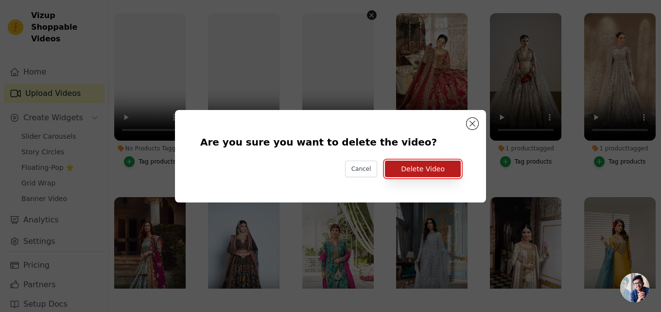
click at [415, 172] on button "Delete Video" at bounding box center [423, 168] width 76 height 17
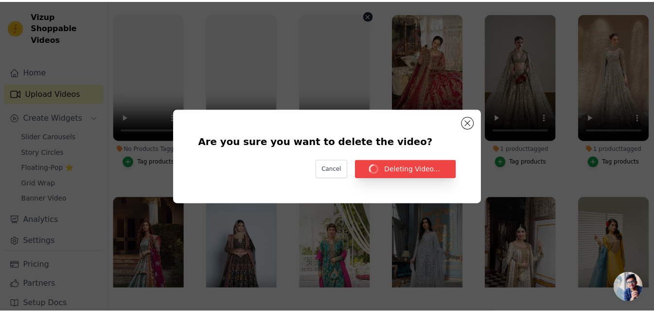
scroll to position [99, 0]
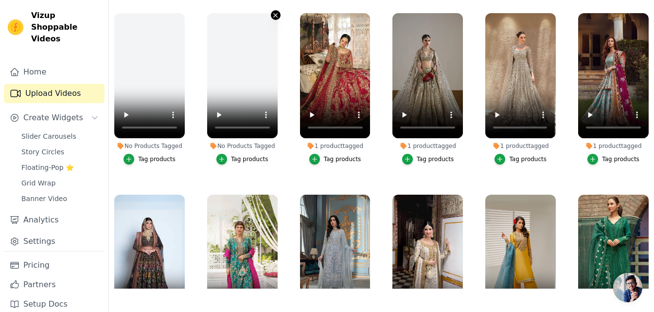
click at [274, 13] on icon "button" at bounding box center [276, 15] width 4 height 4
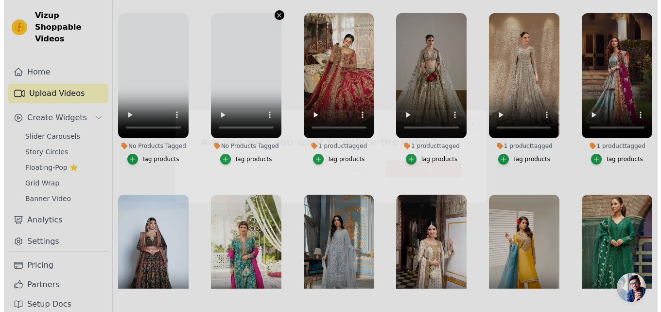
scroll to position [0, 0]
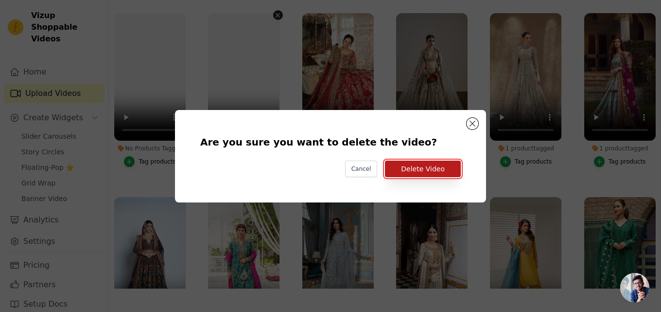
click at [403, 174] on button "Delete Video" at bounding box center [423, 168] width 76 height 17
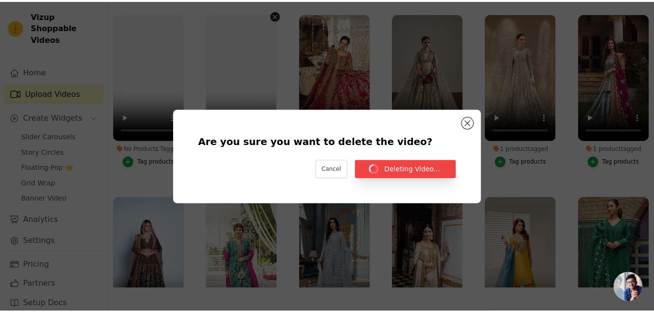
scroll to position [99, 0]
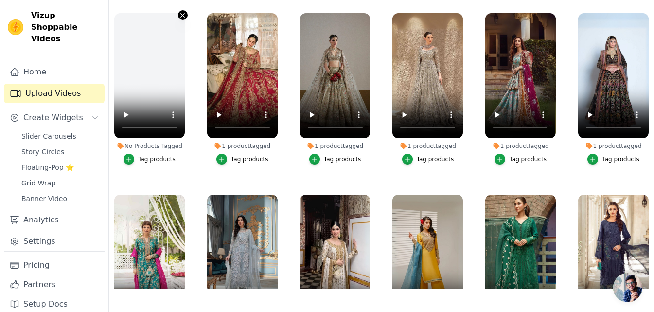
click at [182, 15] on icon "button" at bounding box center [183, 15] width 4 height 4
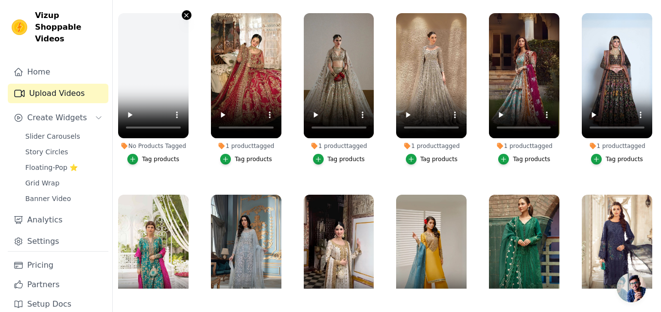
scroll to position [0, 0]
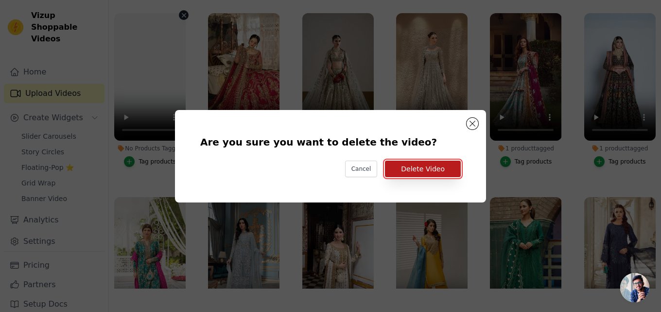
click at [399, 170] on button "Delete Video" at bounding box center [423, 168] width 76 height 17
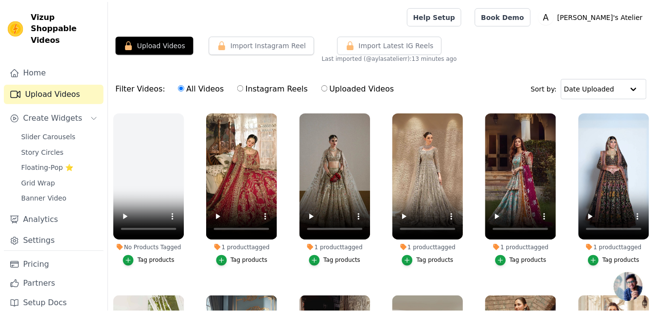
scroll to position [99, 0]
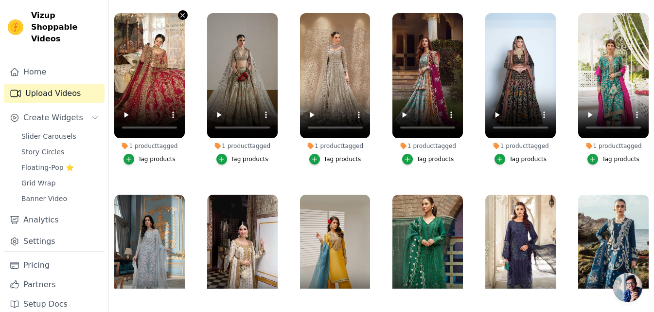
click at [182, 17] on icon "button" at bounding box center [182, 15] width 7 height 7
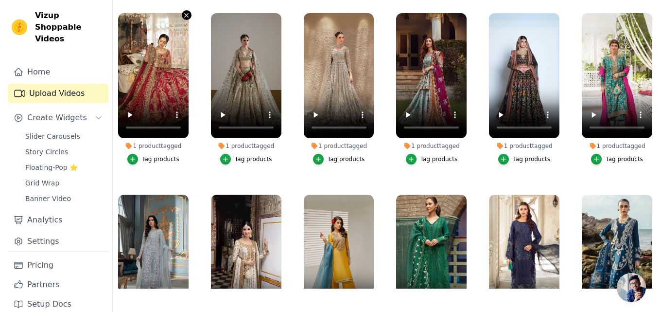
scroll to position [0, 0]
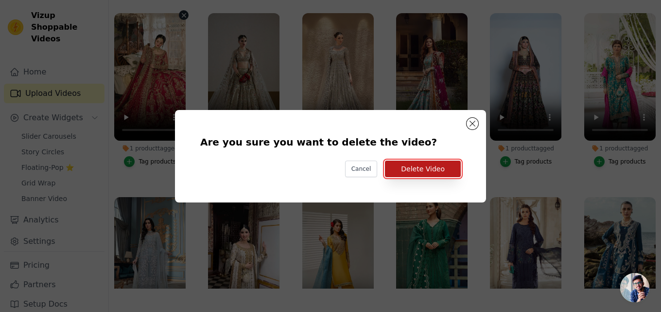
click at [411, 169] on button "Delete Video" at bounding box center [423, 168] width 76 height 17
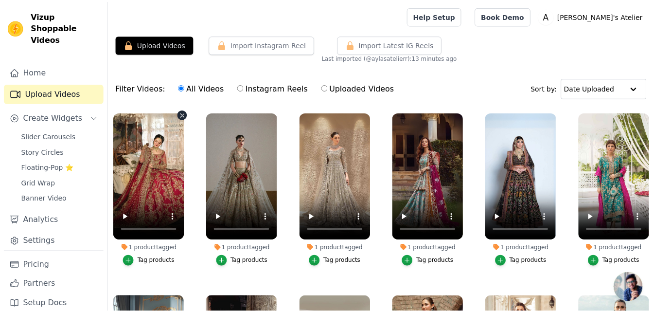
scroll to position [99, 0]
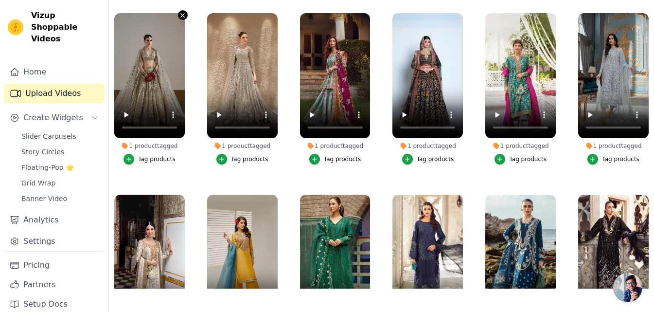
click at [179, 13] on icon "button" at bounding box center [182, 15] width 7 height 7
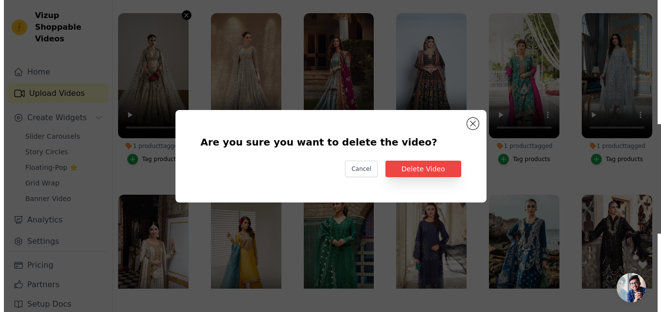
scroll to position [0, 0]
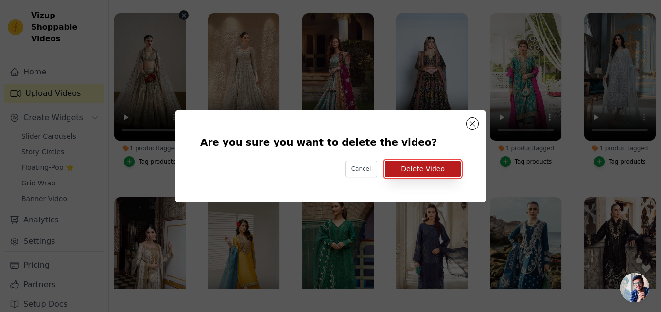
click at [420, 171] on button "Delete Video" at bounding box center [423, 168] width 76 height 17
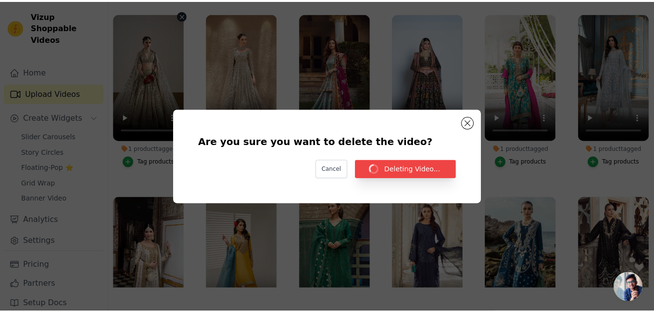
scroll to position [99, 0]
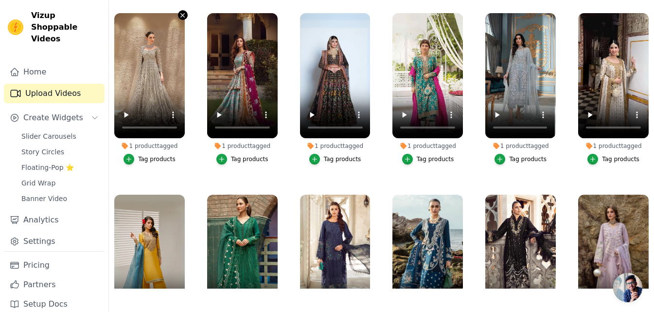
click at [181, 17] on icon "button" at bounding box center [182, 15] width 7 height 7
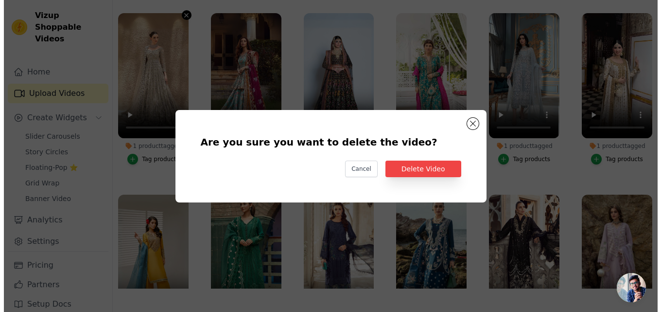
scroll to position [0, 0]
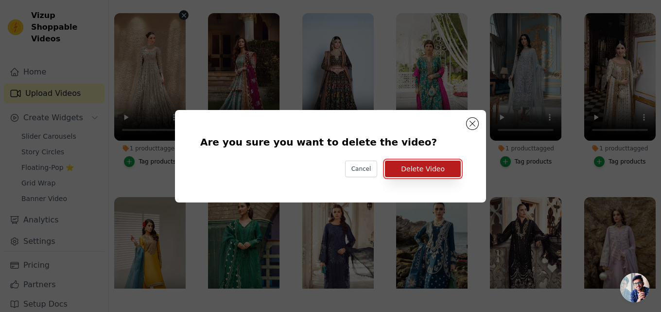
click at [411, 168] on button "Delete Video" at bounding box center [423, 168] width 76 height 17
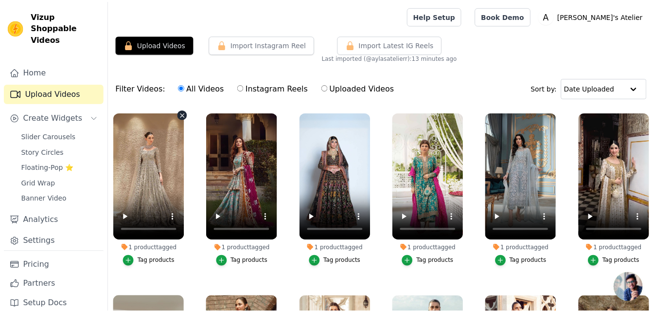
scroll to position [99, 0]
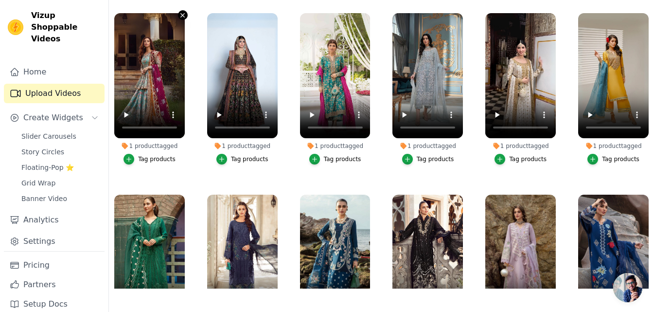
click at [182, 15] on icon "button" at bounding box center [183, 15] width 4 height 4
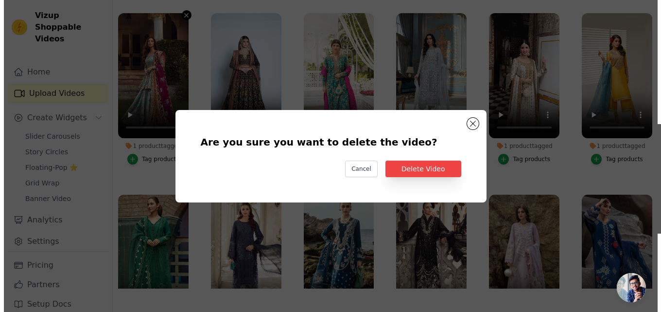
scroll to position [0, 0]
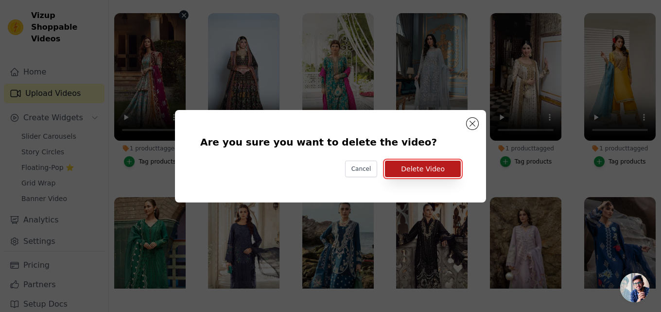
click at [411, 167] on button "Delete Video" at bounding box center [423, 168] width 76 height 17
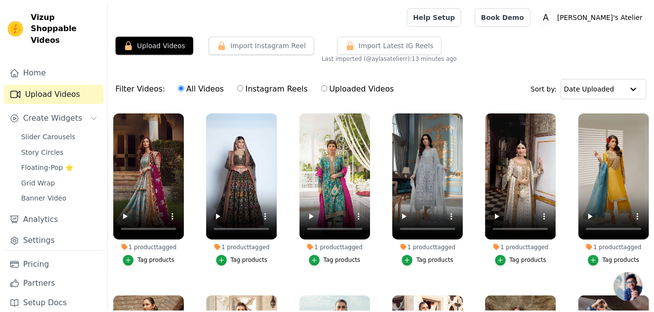
scroll to position [99, 0]
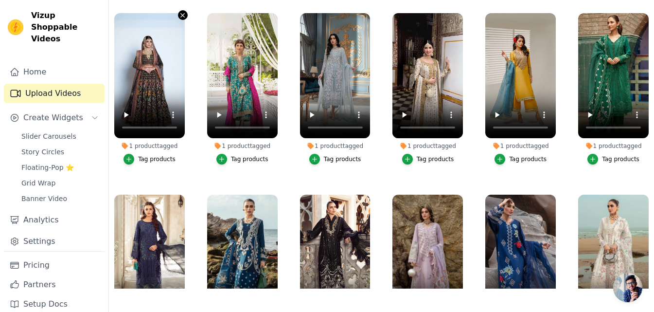
click at [179, 18] on icon "button" at bounding box center [182, 15] width 7 height 7
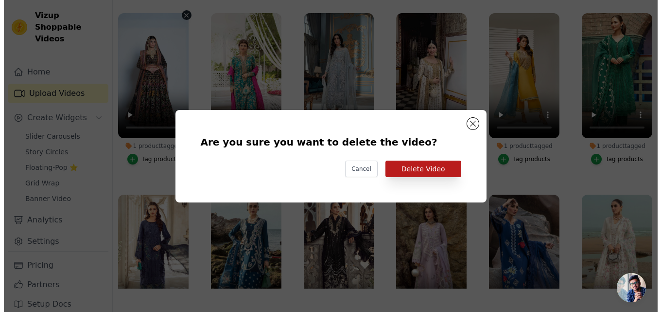
scroll to position [0, 0]
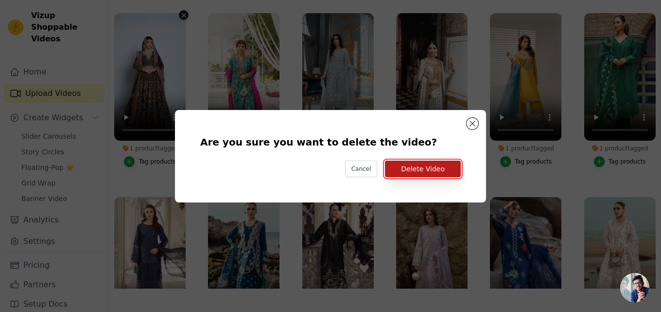
click at [427, 169] on button "Delete Video" at bounding box center [423, 168] width 76 height 17
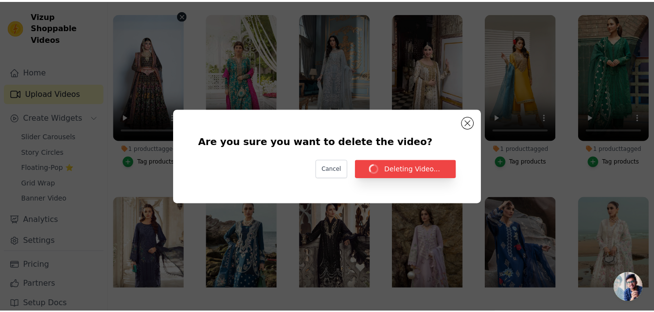
scroll to position [99, 0]
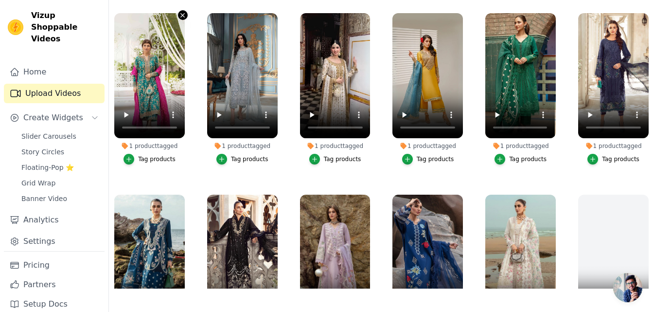
click at [181, 17] on icon "button" at bounding box center [182, 15] width 7 height 7
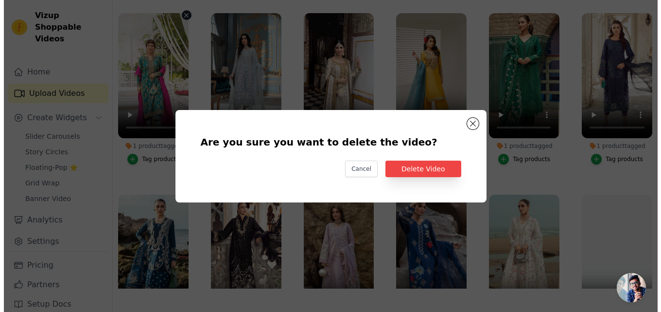
scroll to position [0, 0]
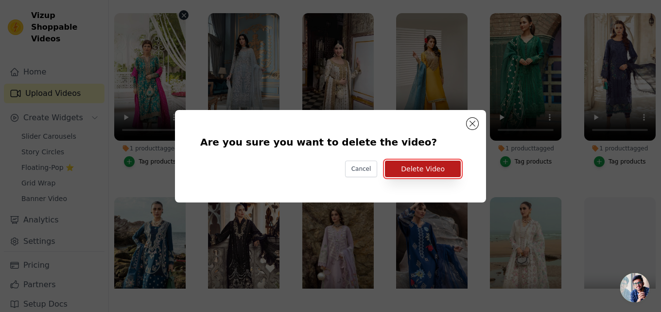
click at [443, 171] on button "Delete Video" at bounding box center [423, 168] width 76 height 17
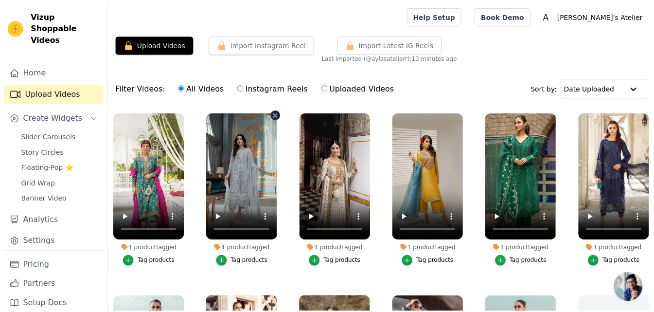
scroll to position [99, 0]
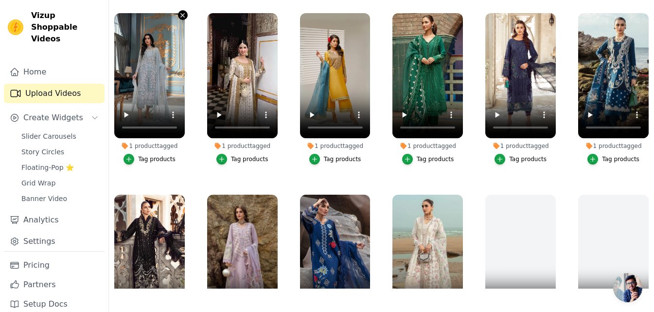
click at [183, 17] on icon "button" at bounding box center [183, 15] width 4 height 4
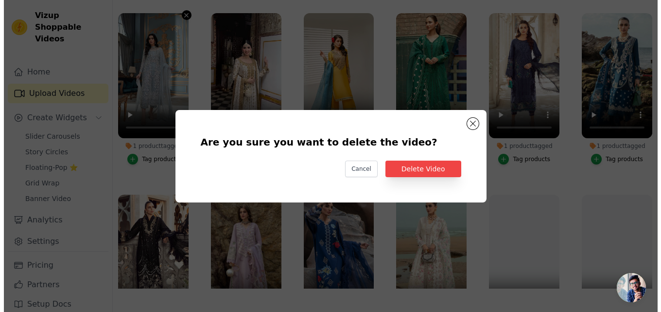
scroll to position [0, 0]
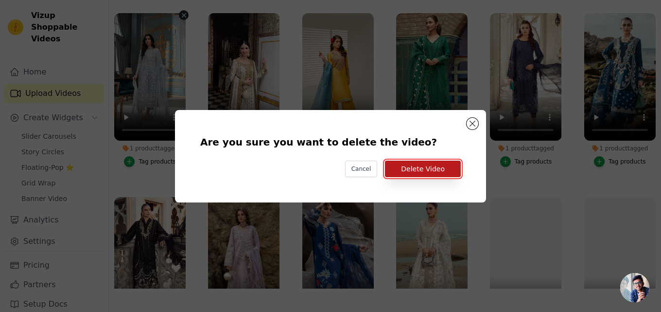
click at [416, 177] on button "Delete Video" at bounding box center [423, 168] width 76 height 17
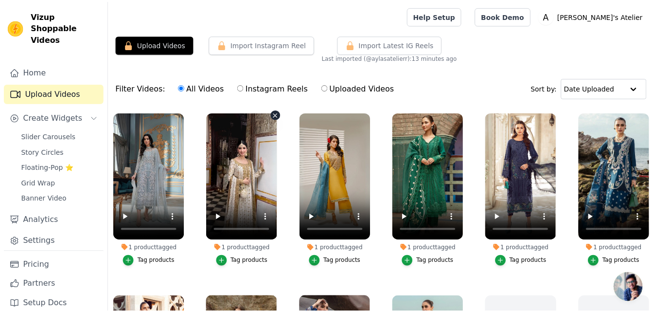
scroll to position [99, 0]
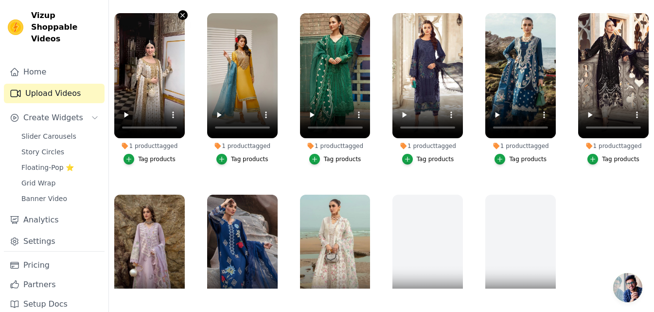
click at [181, 16] on icon "button" at bounding box center [183, 15] width 4 height 4
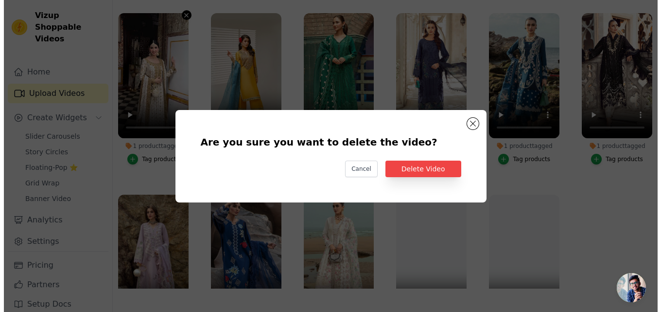
scroll to position [0, 0]
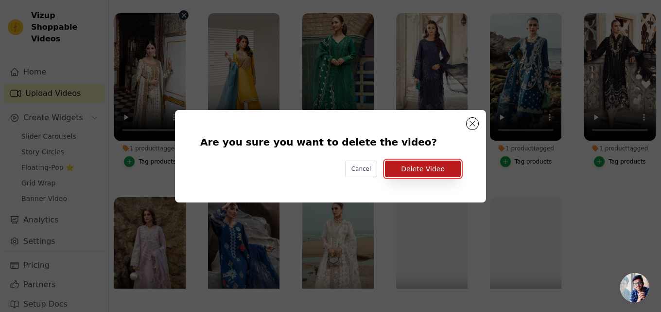
click at [403, 165] on button "Delete Video" at bounding box center [423, 168] width 76 height 17
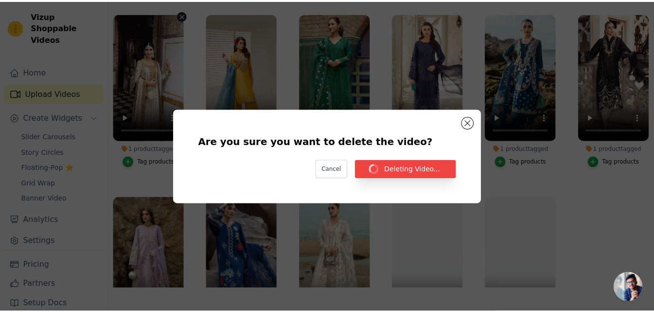
scroll to position [99, 0]
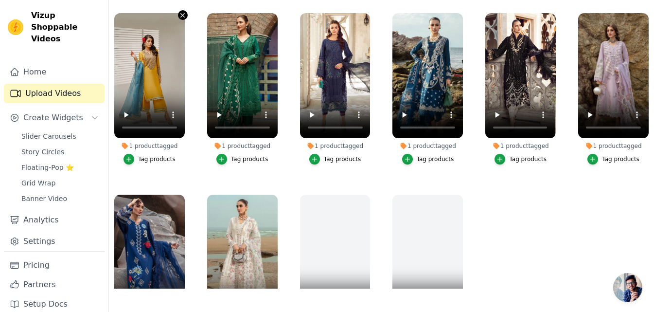
click at [180, 16] on icon "button" at bounding box center [182, 15] width 7 height 7
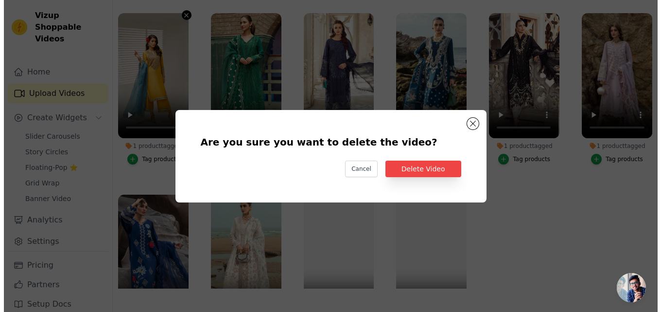
scroll to position [0, 0]
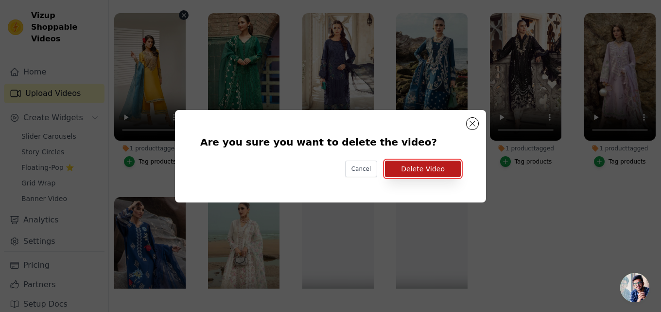
click at [431, 172] on button "Delete Video" at bounding box center [423, 168] width 76 height 17
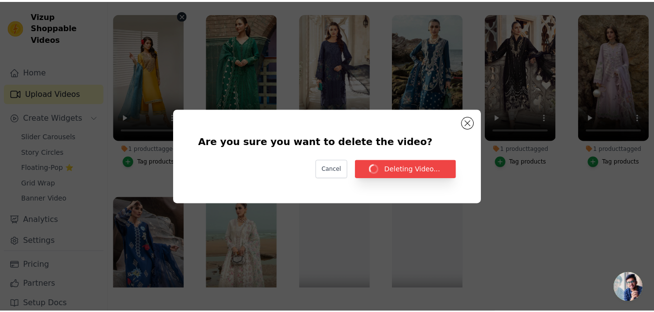
scroll to position [99, 0]
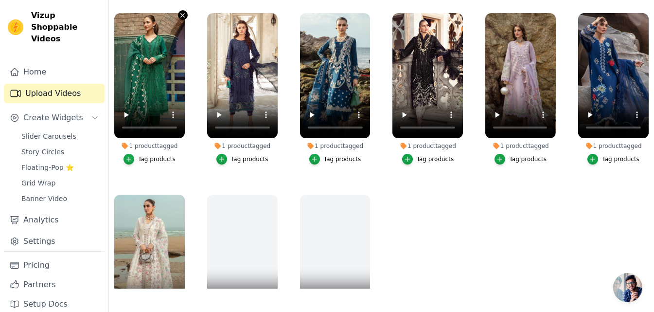
click at [180, 18] on icon "button" at bounding box center [182, 15] width 7 height 7
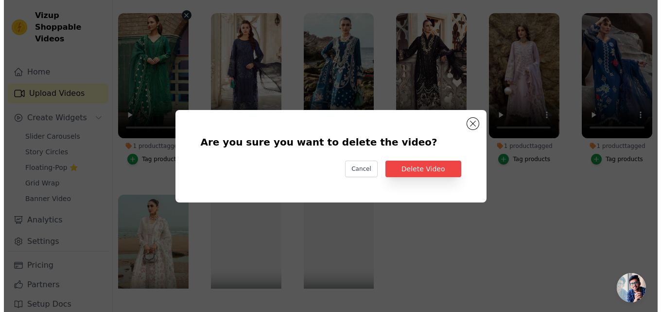
scroll to position [0, 0]
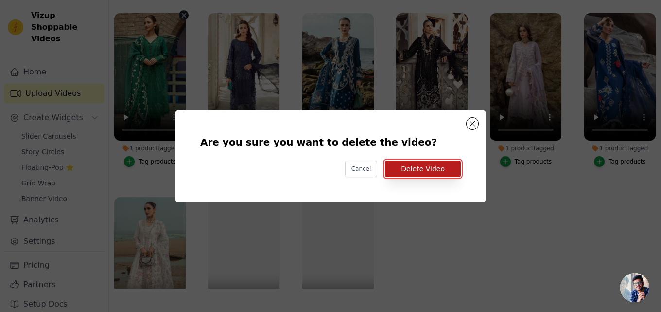
click at [415, 171] on button "Delete Video" at bounding box center [423, 168] width 76 height 17
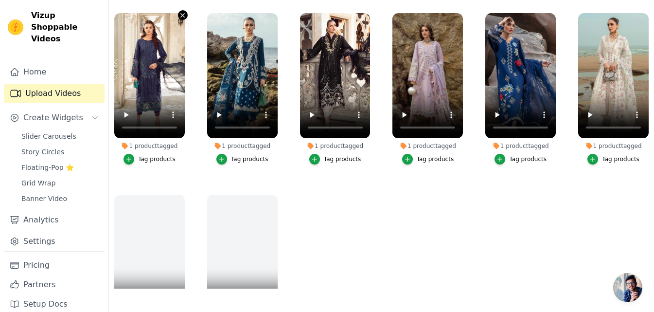
click at [181, 18] on icon "button" at bounding box center [182, 15] width 7 height 7
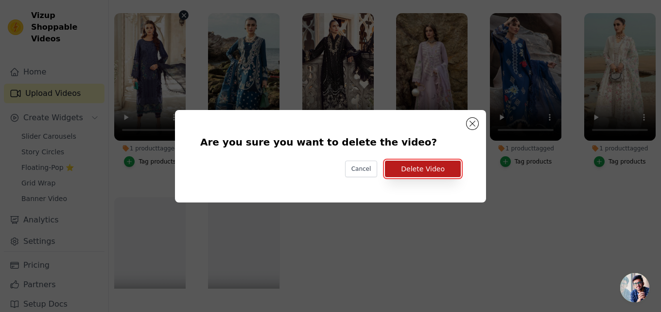
click at [416, 167] on button "Delete Video" at bounding box center [423, 168] width 76 height 17
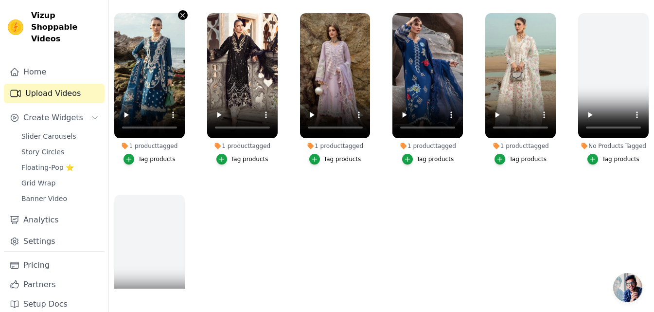
click at [179, 16] on icon "button" at bounding box center [182, 15] width 7 height 7
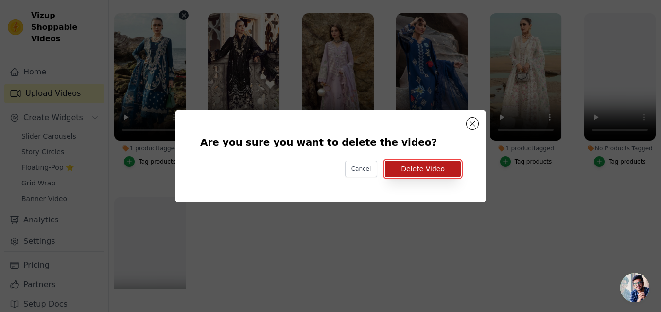
click at [404, 171] on button "Delete Video" at bounding box center [423, 168] width 76 height 17
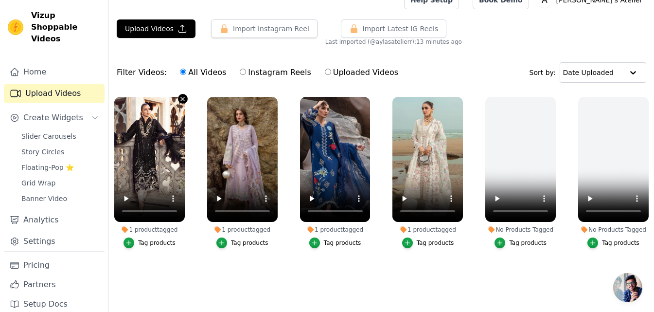
click at [179, 97] on icon "button" at bounding box center [182, 98] width 7 height 7
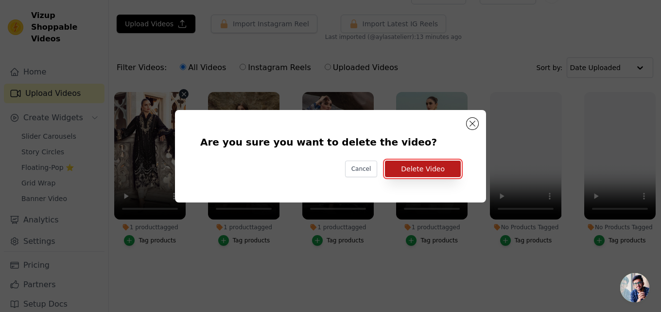
click at [431, 163] on button "Delete Video" at bounding box center [423, 168] width 76 height 17
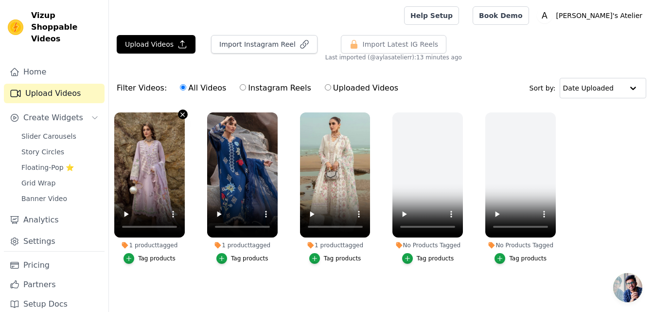
click at [180, 111] on icon "button" at bounding box center [182, 114] width 7 height 7
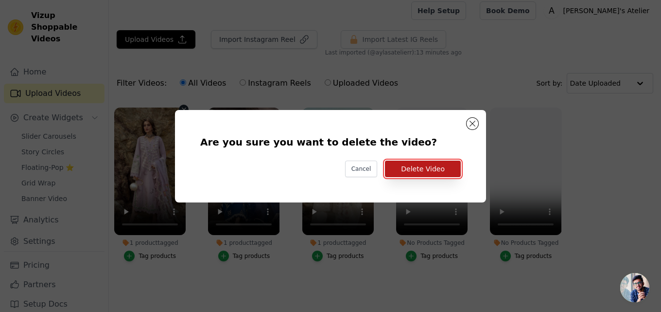
click at [411, 167] on button "Delete Video" at bounding box center [423, 168] width 76 height 17
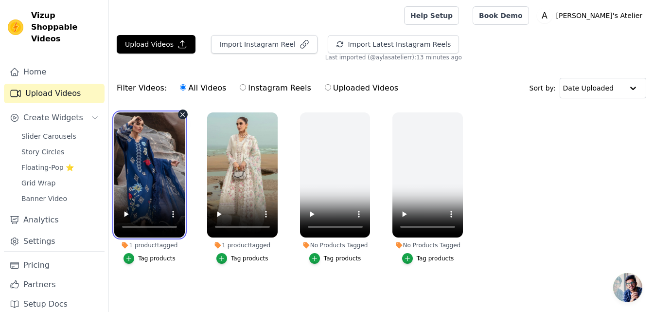
click at [183, 114] on video at bounding box center [149, 174] width 71 height 125
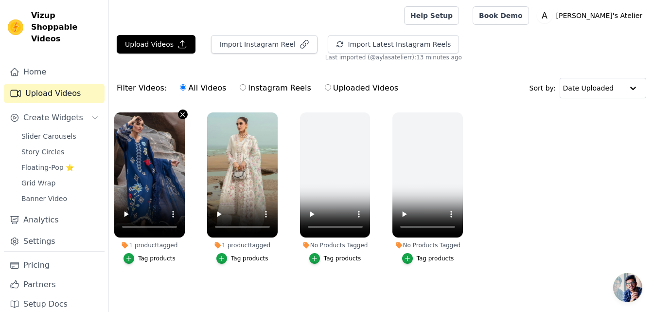
click at [184, 111] on icon "button" at bounding box center [182, 114] width 7 height 7
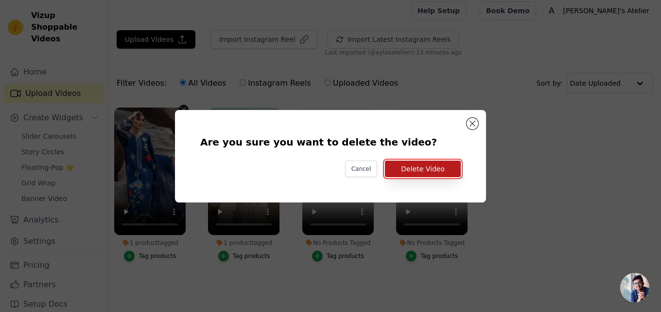
click at [418, 173] on button "Delete Video" at bounding box center [423, 168] width 76 height 17
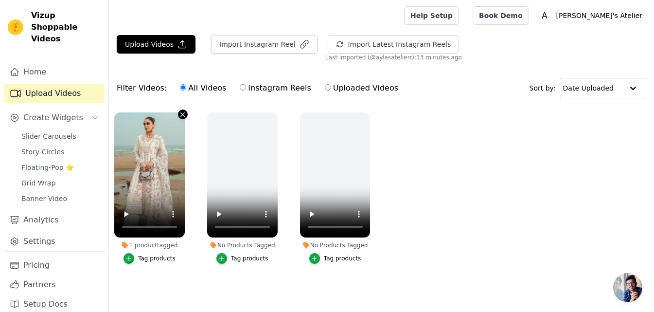
click at [181, 111] on icon "button" at bounding box center [182, 114] width 7 height 7
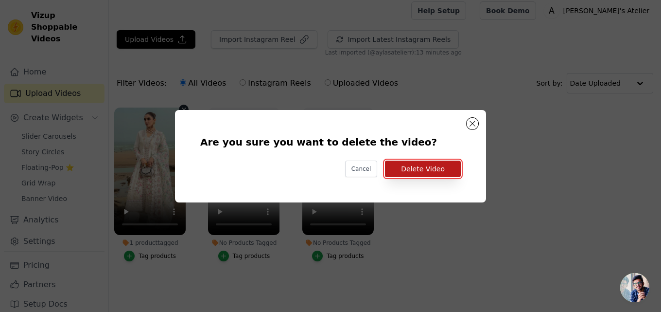
click at [425, 166] on button "Delete Video" at bounding box center [423, 168] width 76 height 17
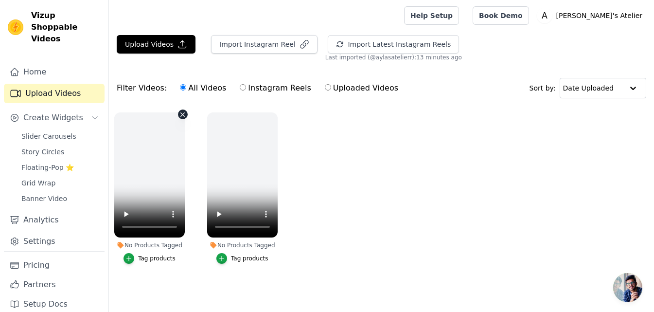
click at [181, 111] on icon "button" at bounding box center [182, 114] width 7 height 7
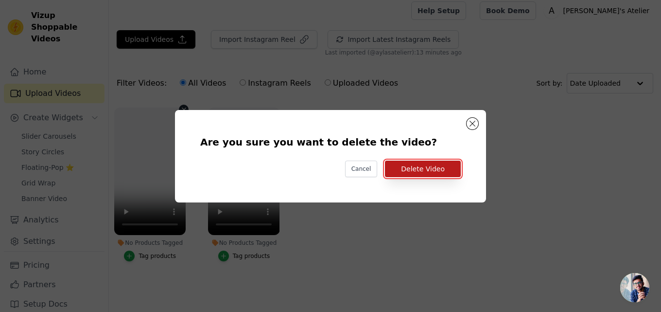
click at [423, 165] on button "Delete Video" at bounding box center [423, 168] width 76 height 17
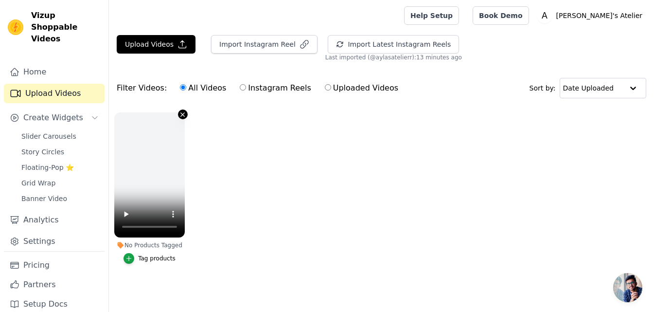
click at [181, 112] on icon "button" at bounding box center [182, 114] width 7 height 7
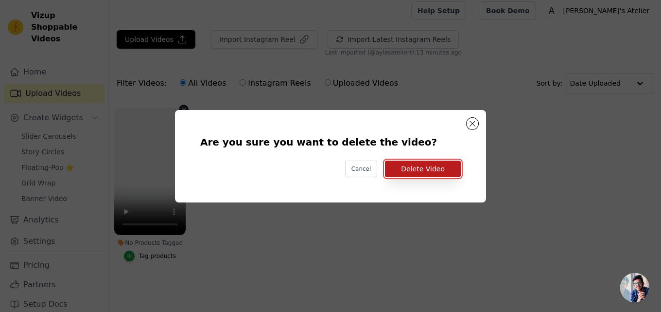
click at [414, 168] on button "Delete Video" at bounding box center [423, 168] width 76 height 17
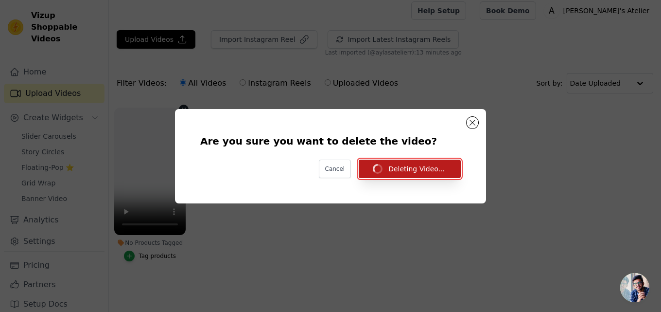
click at [414, 168] on button "Deleting Video..." at bounding box center [410, 169] width 102 height 18
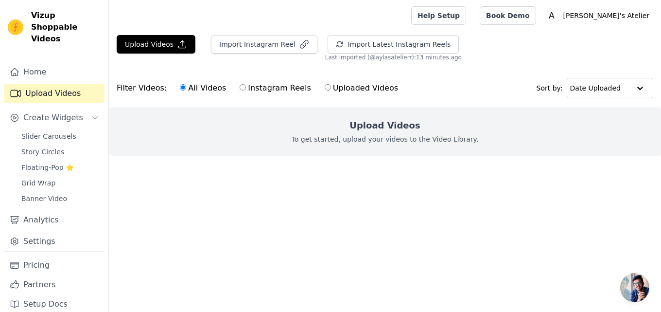
click at [293, 72] on div "Filter Videos: All Videos Instagram Reels Uploaded Videos Sort by: Date Uploaded" at bounding box center [385, 88] width 552 height 38
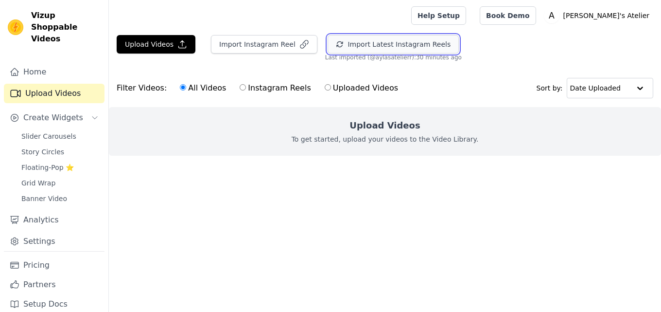
click at [341, 40] on button "Import Latest Instagram Reels" at bounding box center [393, 44] width 131 height 18
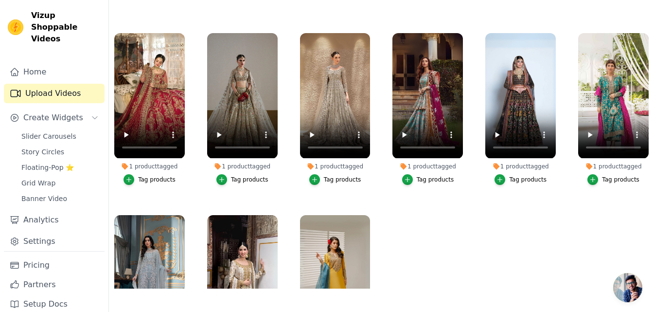
scroll to position [265, 0]
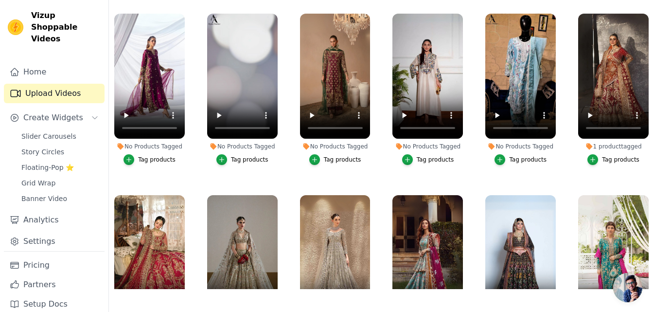
scroll to position [99, 0]
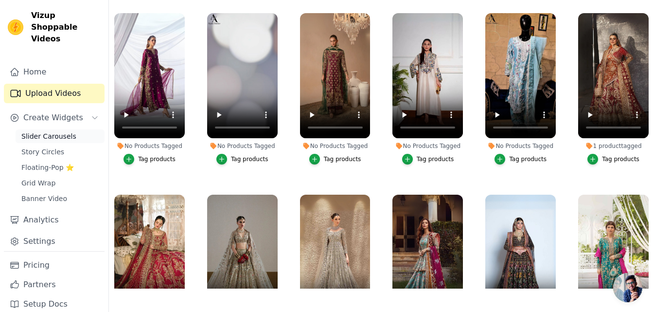
click at [42, 131] on span "Slider Carousels" at bounding box center [48, 136] width 55 height 10
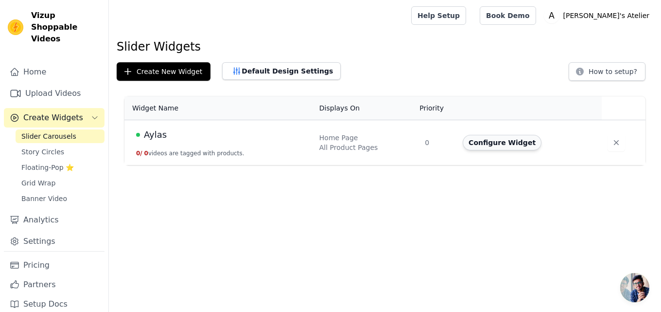
click at [483, 142] on button "Configure Widget" at bounding box center [502, 143] width 79 height 16
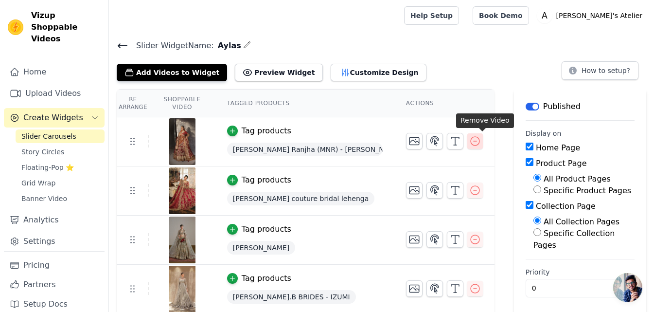
click at [481, 140] on icon "button" at bounding box center [475, 141] width 12 height 12
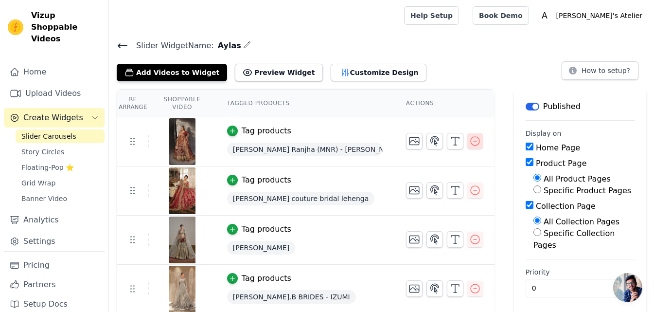
click at [481, 140] on icon "button" at bounding box center [475, 141] width 12 height 12
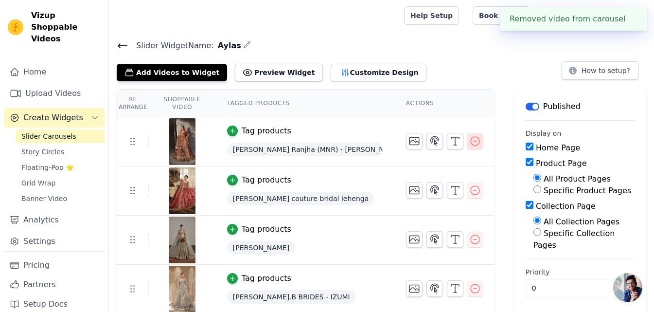
click at [481, 140] on icon "button" at bounding box center [475, 141] width 12 height 12
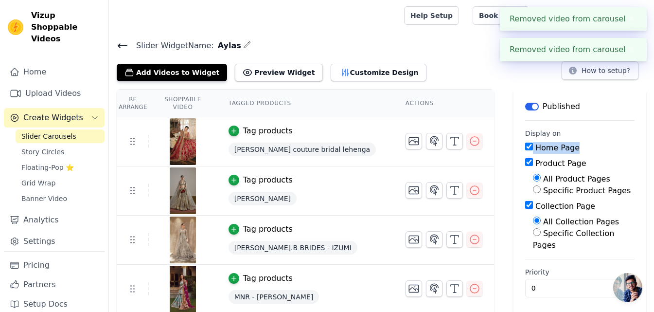
click at [472, 143] on icon "button" at bounding box center [474, 141] width 9 height 9
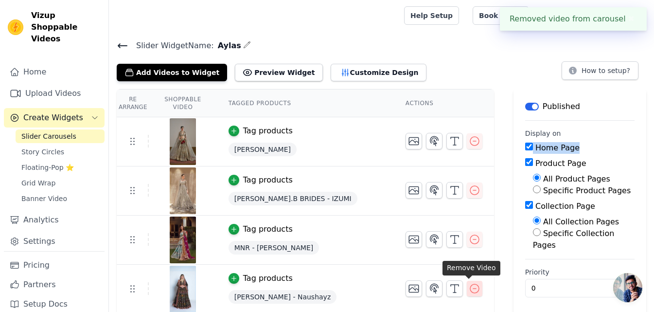
click at [469, 283] on icon "button" at bounding box center [475, 289] width 12 height 12
click at [469, 238] on icon "button" at bounding box center [475, 239] width 12 height 12
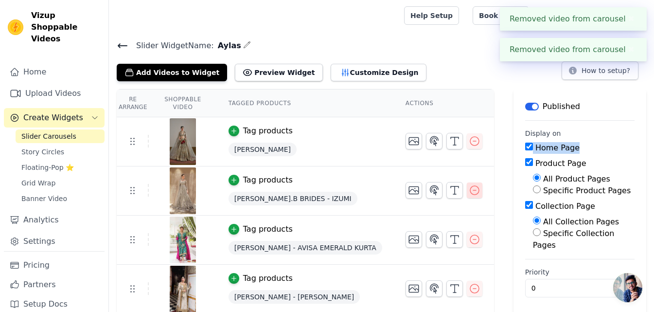
click at [469, 191] on icon "button" at bounding box center [475, 190] width 12 height 12
click at [469, 135] on icon "button" at bounding box center [475, 141] width 12 height 12
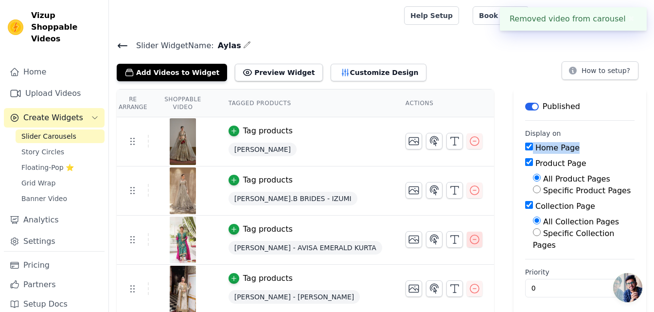
click at [470, 239] on icon "button" at bounding box center [474, 239] width 9 height 9
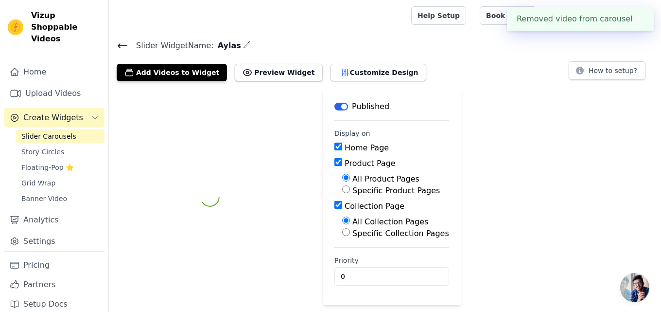
click at [471, 289] on div "Label Published Display on Home Page Product Page All Product Pages Specific Pr…" at bounding box center [385, 197] width 552 height 216
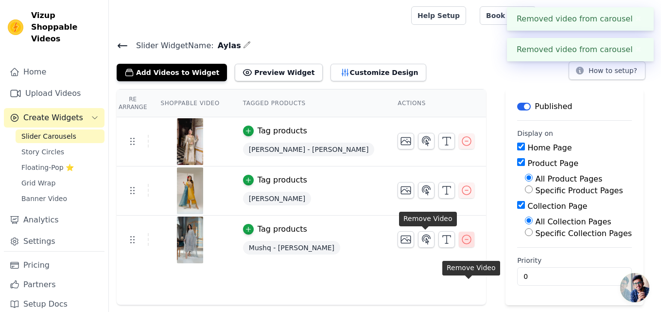
click at [461, 241] on icon "button" at bounding box center [467, 239] width 12 height 12
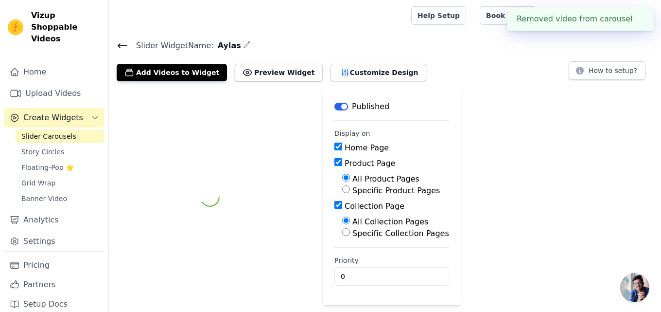
click at [423, 192] on label "Specific Product Pages" at bounding box center [397, 190] width 88 height 9
click at [350, 192] on input "Specific Product Pages" at bounding box center [346, 189] width 8 height 8
radio input "true"
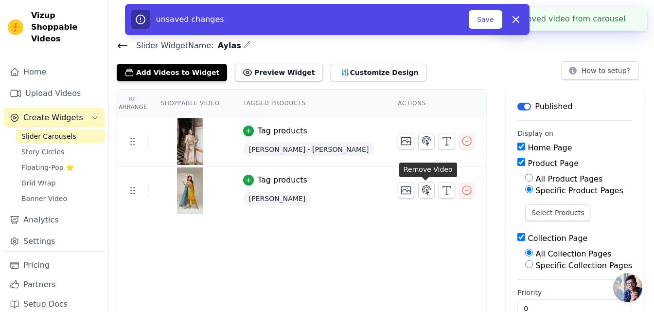
click at [461, 192] on icon "button" at bounding box center [467, 190] width 12 height 12
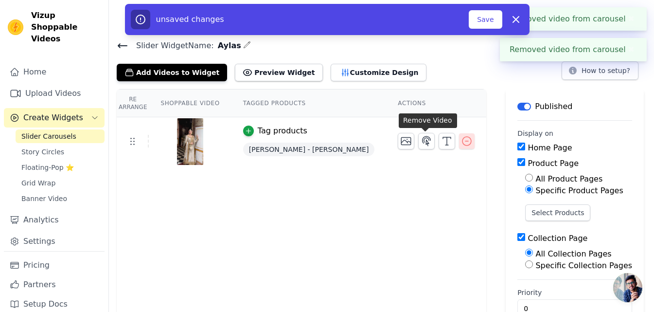
click at [461, 143] on icon "button" at bounding box center [467, 141] width 12 height 12
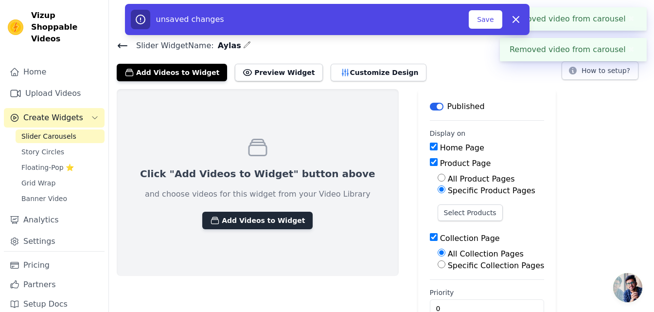
click at [241, 228] on button "Add Videos to Widget" at bounding box center [257, 221] width 110 height 18
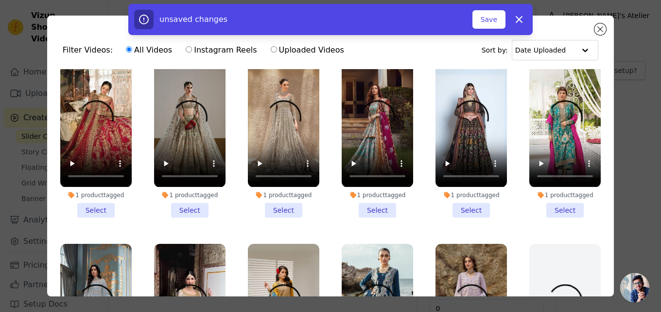
scroll to position [196, 0]
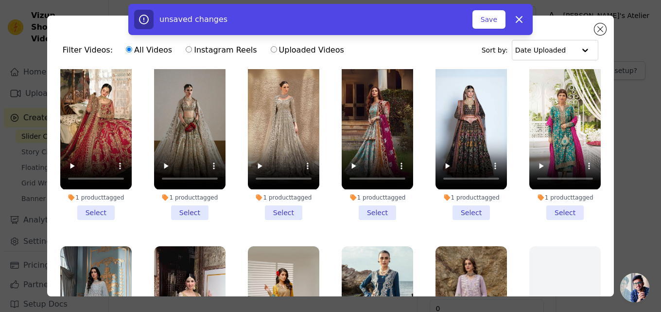
click at [464, 203] on li "1 product tagged Select" at bounding box center [471, 140] width 71 height 157
click at [0, 0] on input "1 product tagged Select" at bounding box center [0, 0] width 0 height 0
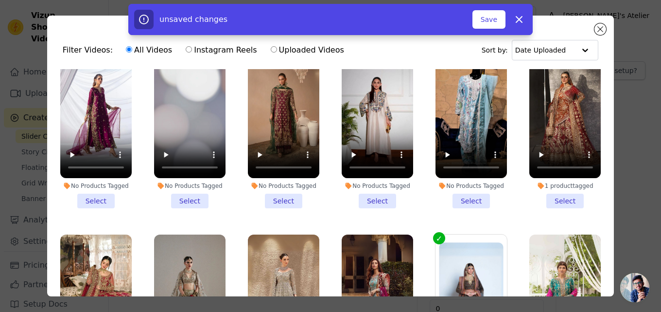
scroll to position [0, 0]
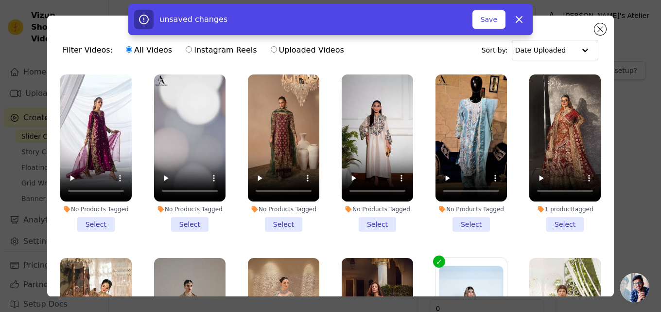
click at [182, 218] on li "No Products Tagged Select" at bounding box center [189, 152] width 71 height 157
click at [0, 0] on input "No Products Tagged Select" at bounding box center [0, 0] width 0 height 0
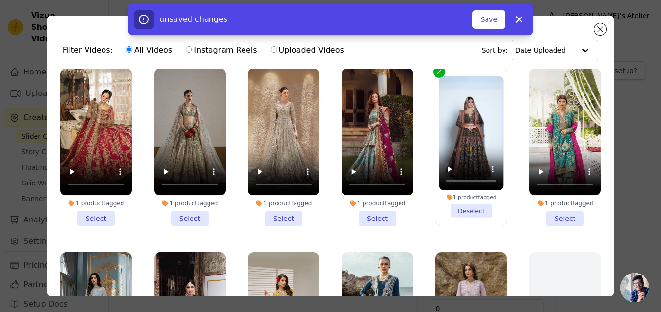
scroll to position [210, 0]
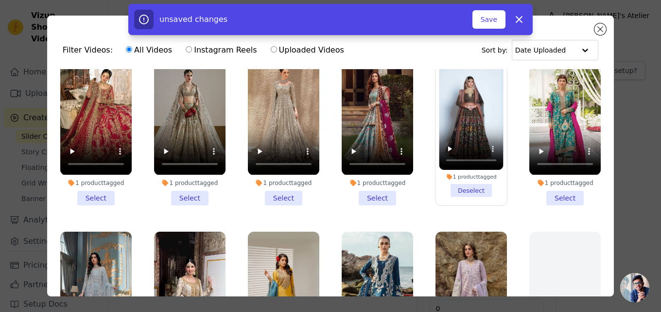
click at [96, 186] on li "1 product tagged Select" at bounding box center [95, 126] width 71 height 157
click at [0, 0] on input "1 product tagged Select" at bounding box center [0, 0] width 0 height 0
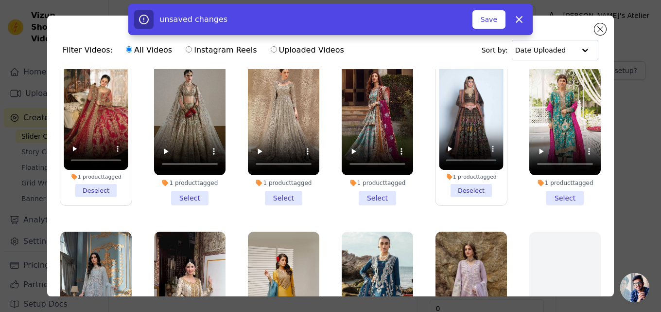
click at [280, 187] on li "1 product tagged Select" at bounding box center [283, 126] width 71 height 157
click at [0, 0] on input "1 product tagged Select" at bounding box center [0, 0] width 0 height 0
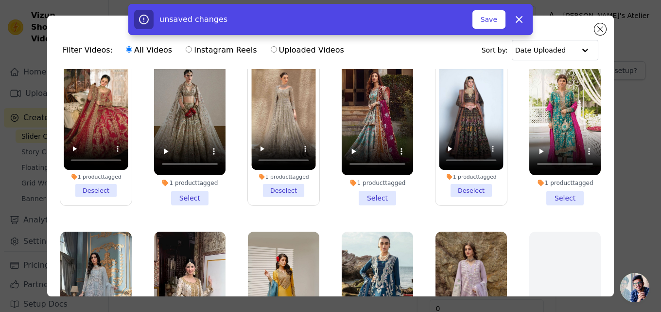
click at [364, 188] on li "1 product tagged Select" at bounding box center [377, 126] width 71 height 157
click at [0, 0] on input "1 product tagged Select" at bounding box center [0, 0] width 0 height 0
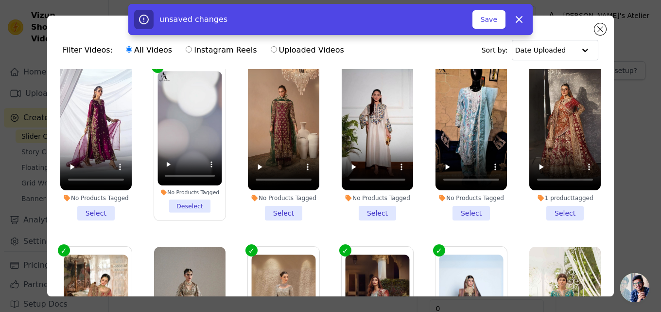
scroll to position [10, 0]
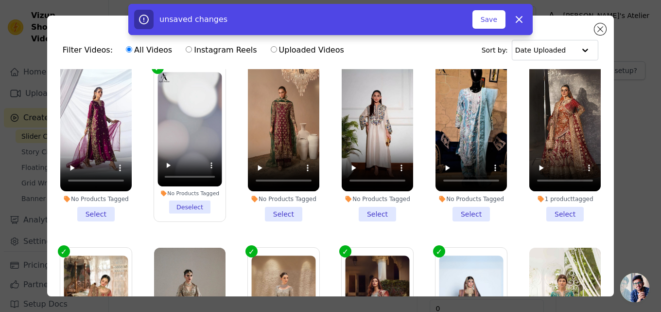
click at [550, 206] on li "1 product tagged Select" at bounding box center [565, 142] width 71 height 157
click at [0, 0] on input "1 product tagged Select" at bounding box center [0, 0] width 0 height 0
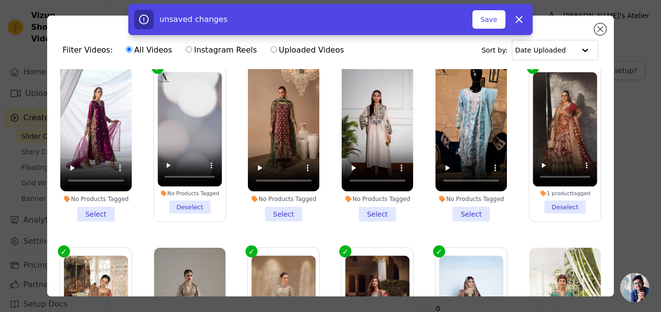
click at [373, 205] on li "No Products Tagged Select" at bounding box center [377, 142] width 71 height 157
click at [0, 0] on input "No Products Tagged Select" at bounding box center [0, 0] width 0 height 0
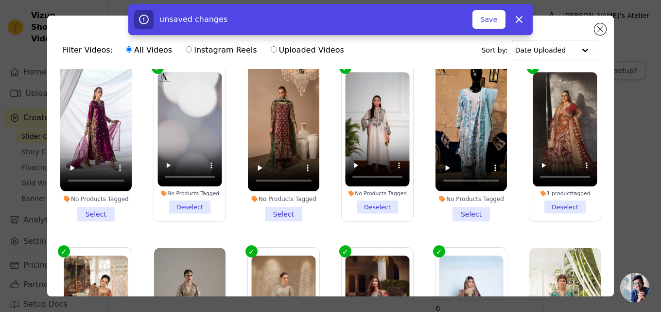
click at [375, 204] on li "No Products Tagged Deselect" at bounding box center [377, 143] width 64 height 142
click at [0, 0] on input "No Products Tagged Deselect" at bounding box center [0, 0] width 0 height 0
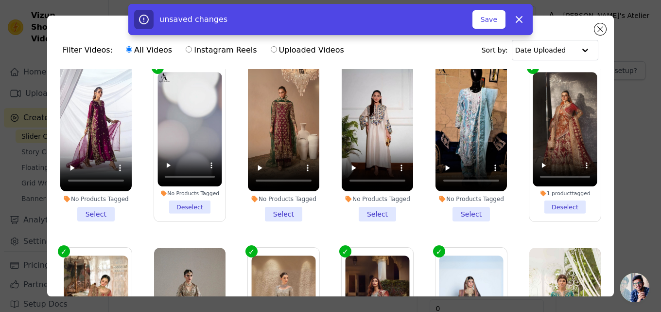
click at [456, 209] on li "No Products Tagged Select" at bounding box center [471, 142] width 71 height 157
click at [0, 0] on input "No Products Tagged Select" at bounding box center [0, 0] width 0 height 0
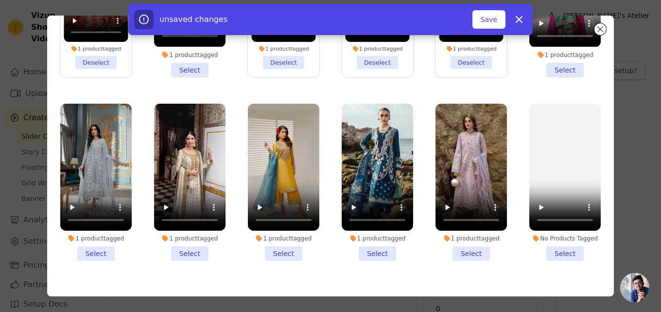
scroll to position [61, 0]
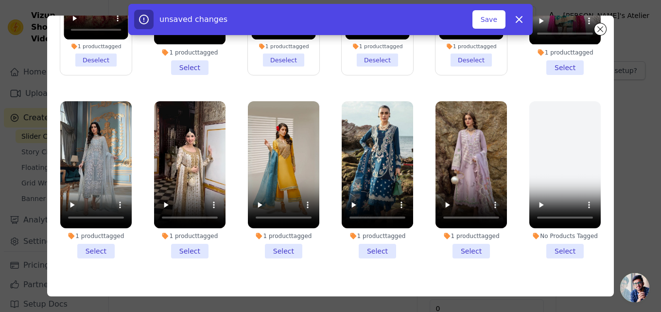
click at [269, 240] on li "1 product tagged Select" at bounding box center [283, 179] width 71 height 157
click at [0, 0] on input "1 product tagged Select" at bounding box center [0, 0] width 0 height 0
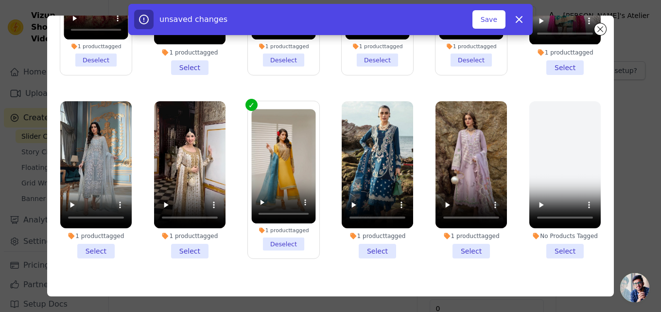
click at [183, 239] on li "1 product tagged Select" at bounding box center [189, 179] width 71 height 157
click at [0, 0] on input "1 product tagged Select" at bounding box center [0, 0] width 0 height 0
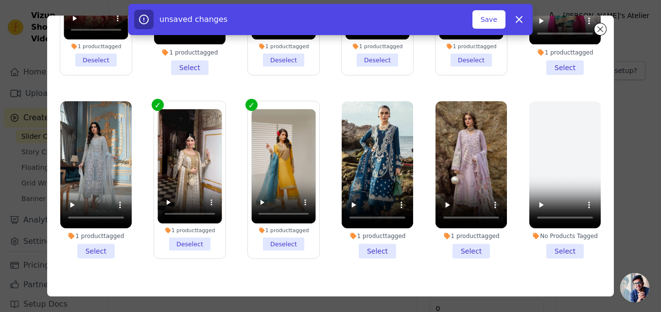
click at [91, 238] on li "1 product tagged Select" at bounding box center [95, 179] width 71 height 157
click at [0, 0] on input "1 product tagged Select" at bounding box center [0, 0] width 0 height 0
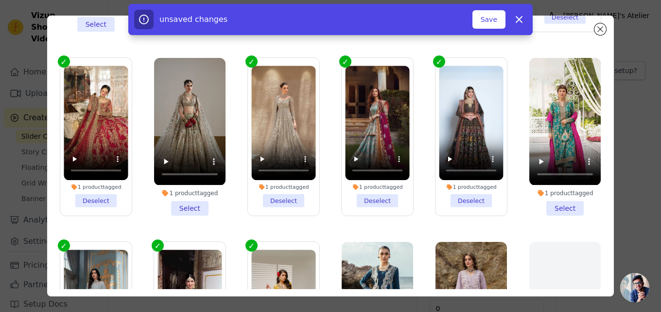
scroll to position [135, 0]
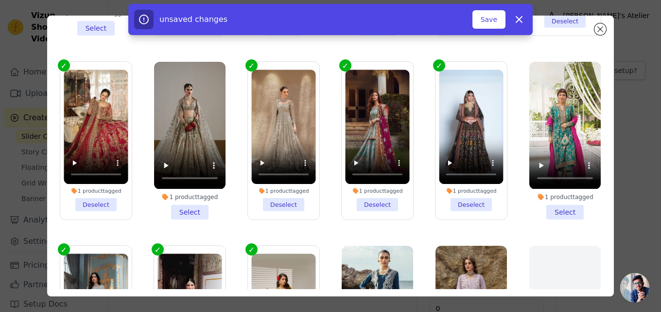
click at [546, 205] on li "1 product tagged Select" at bounding box center [565, 140] width 71 height 157
click at [0, 0] on input "1 product tagged Select" at bounding box center [0, 0] width 0 height 0
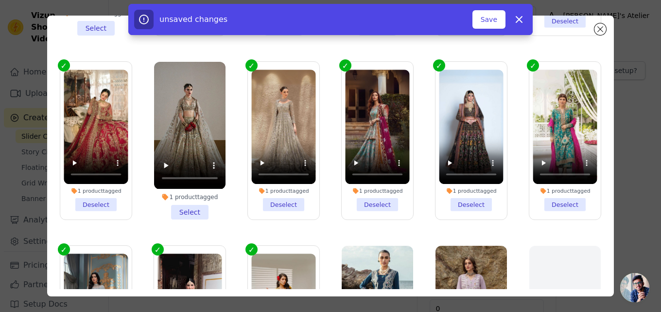
click at [183, 204] on li "1 product tagged Select" at bounding box center [189, 140] width 71 height 157
click at [0, 0] on input "1 product tagged Select" at bounding box center [0, 0] width 0 height 0
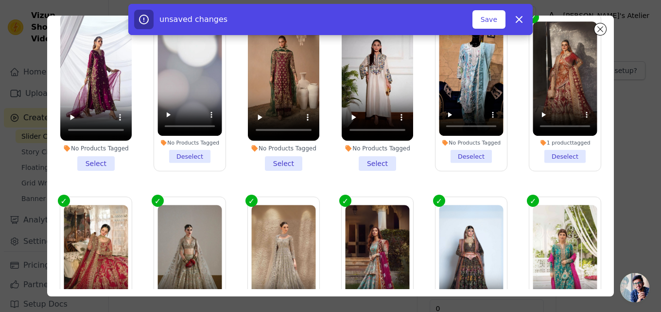
scroll to position [0, 0]
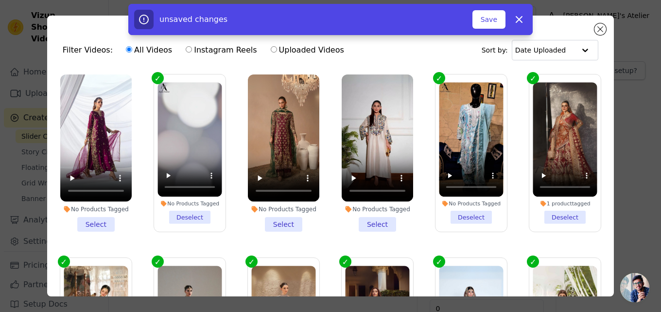
click at [372, 220] on li "No Products Tagged Select" at bounding box center [377, 152] width 71 height 157
click at [0, 0] on input "No Products Tagged Select" at bounding box center [0, 0] width 0 height 0
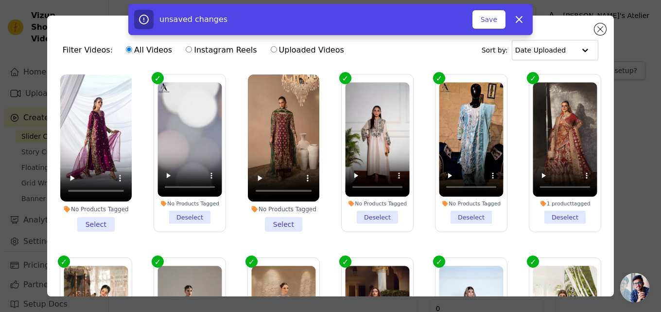
click at [283, 218] on li "No Products Tagged Select" at bounding box center [283, 152] width 71 height 157
click at [0, 0] on input "No Products Tagged Select" at bounding box center [0, 0] width 0 height 0
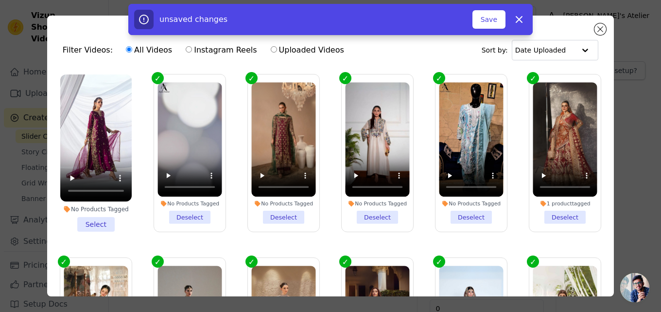
click at [102, 220] on li "No Products Tagged Select" at bounding box center [95, 152] width 71 height 157
click at [0, 0] on input "No Products Tagged Select" at bounding box center [0, 0] width 0 height 0
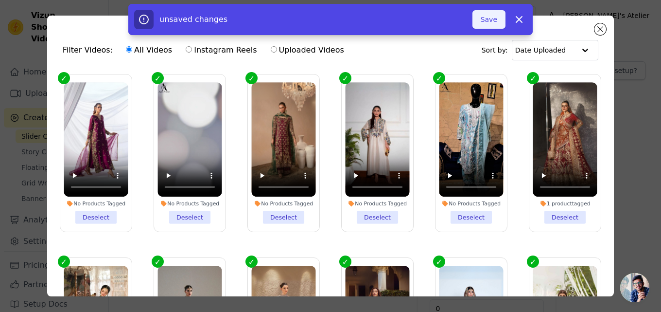
click at [491, 22] on button "Save" at bounding box center [489, 19] width 33 height 18
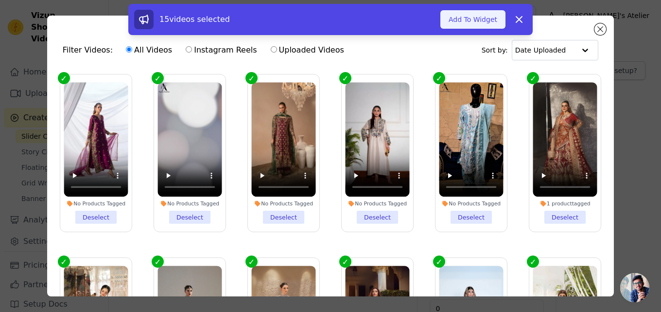
click at [475, 19] on button "Add To Widget" at bounding box center [473, 19] width 65 height 18
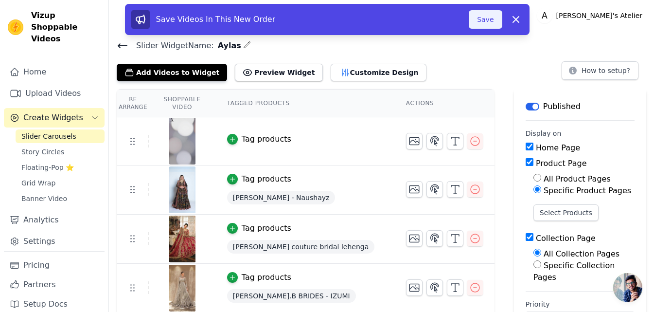
click at [492, 17] on button "Save" at bounding box center [485, 19] width 33 height 18
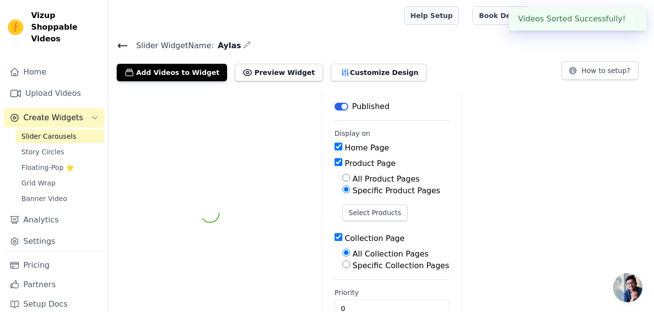
click at [459, 17] on link "Help Setup" at bounding box center [431, 15] width 55 height 18
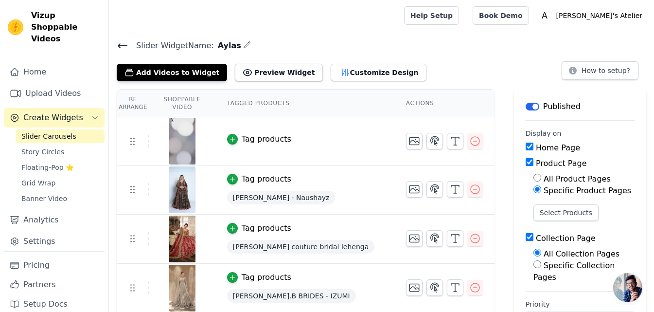
click at [606, 50] on h4 "Slider Widget Name: [PERSON_NAME]" at bounding box center [382, 45] width 530 height 13
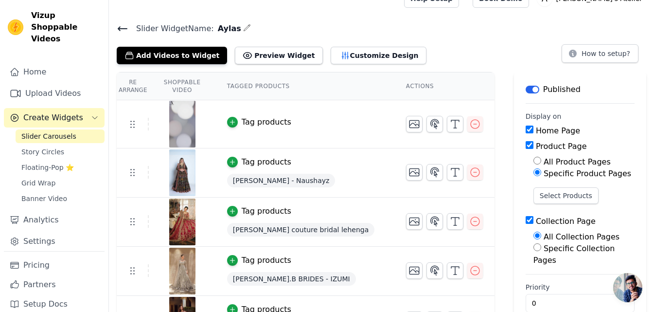
scroll to position [13, 0]
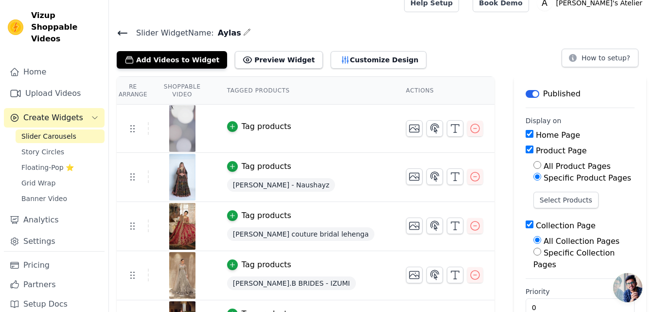
click at [252, 129] on div "Tag products" at bounding box center [267, 127] width 50 height 12
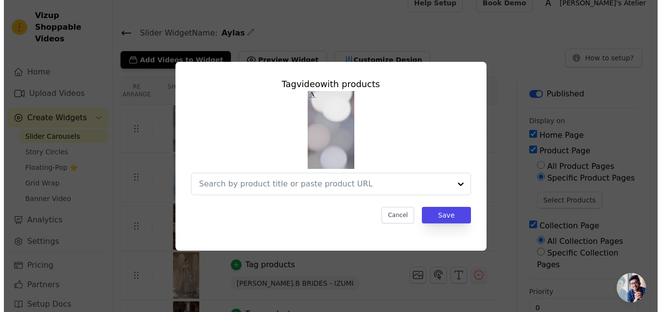
scroll to position [0, 0]
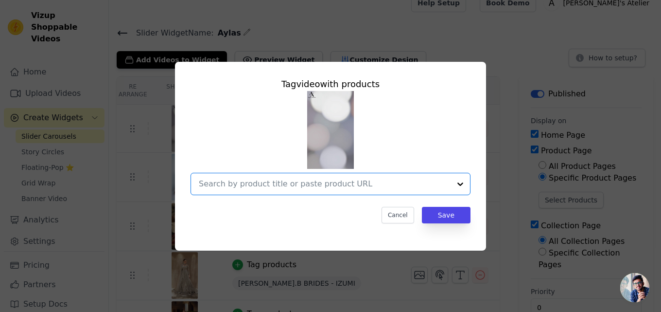
click at [355, 181] on input "text" at bounding box center [325, 184] width 252 height 12
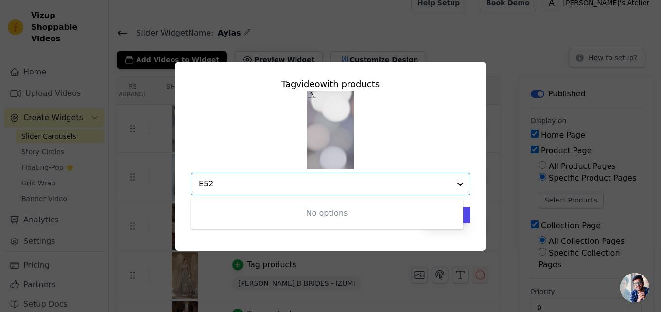
click at [225, 185] on input "E52" at bounding box center [325, 184] width 252 height 12
type input "E"
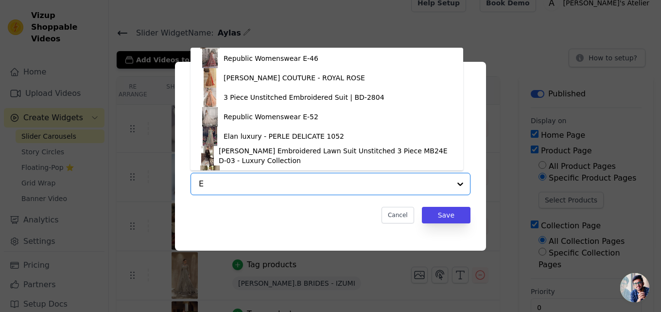
scroll to position [312, 0]
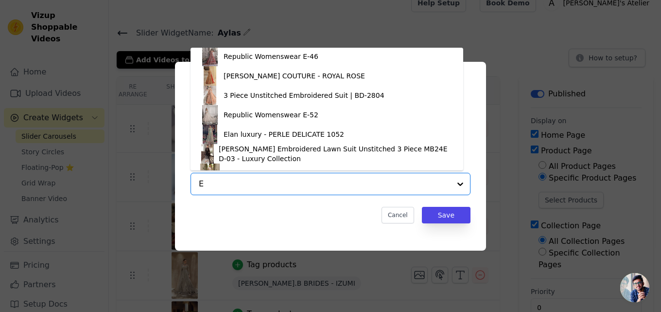
click at [290, 119] on div "Republic Womenswear E-52" at bounding box center [271, 115] width 95 height 10
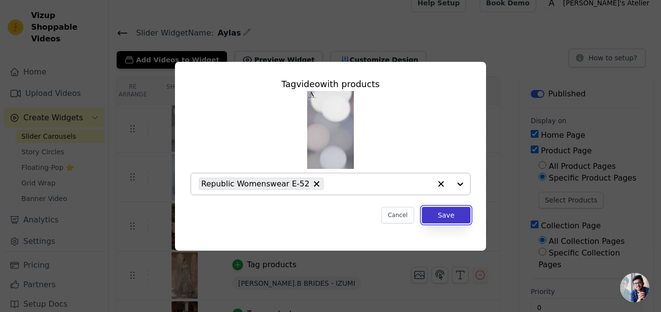
click at [457, 215] on button "Save" at bounding box center [446, 215] width 49 height 17
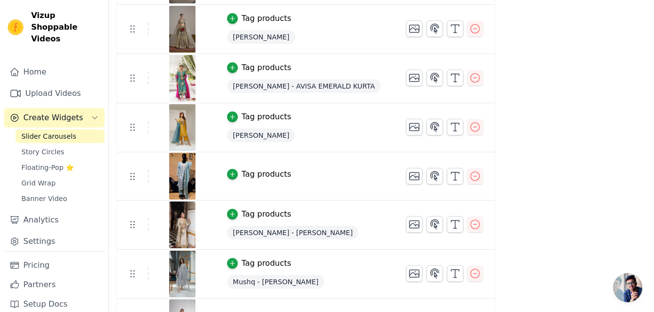
scroll to position [413, 0]
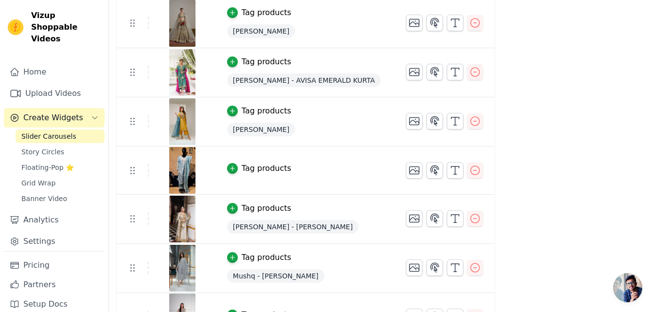
click at [256, 170] on div "Tag products" at bounding box center [267, 168] width 50 height 12
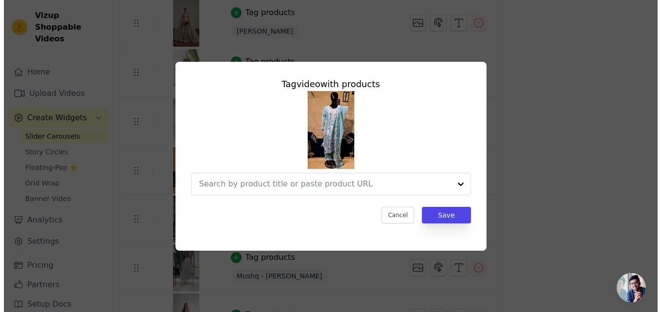
scroll to position [0, 0]
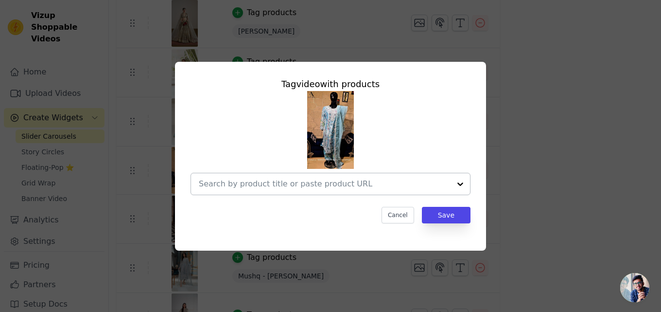
click at [276, 190] on div at bounding box center [325, 183] width 252 height 21
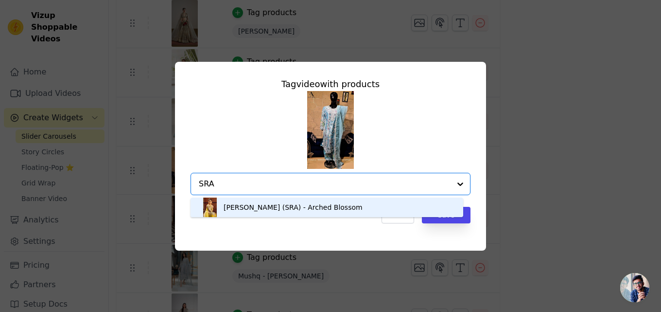
click at [427, 189] on input "SRA" at bounding box center [325, 184] width 252 height 12
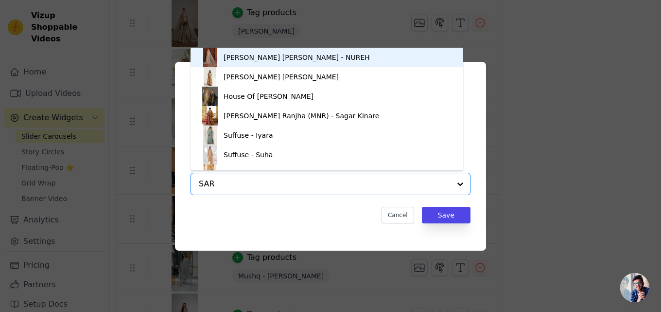
type input "[PERSON_NAME]"
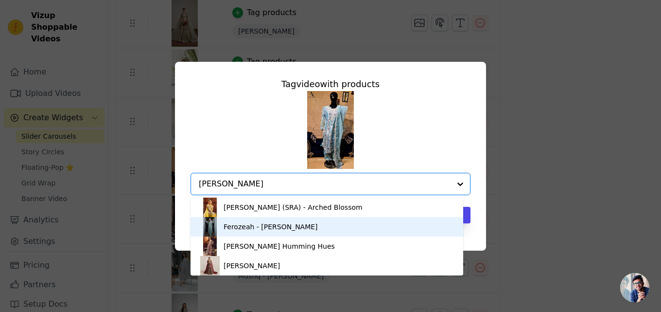
click at [275, 225] on div "Ferozeah - [PERSON_NAME]" at bounding box center [271, 227] width 94 height 10
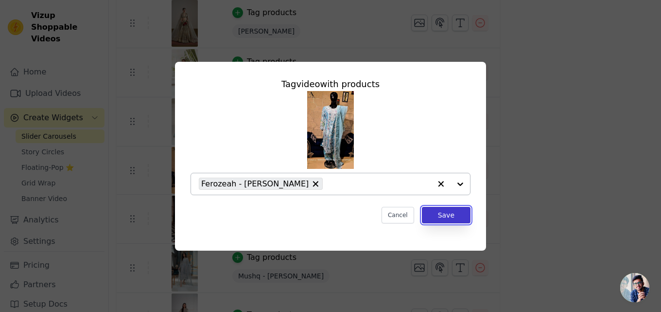
click at [453, 215] on button "Save" at bounding box center [446, 215] width 49 height 17
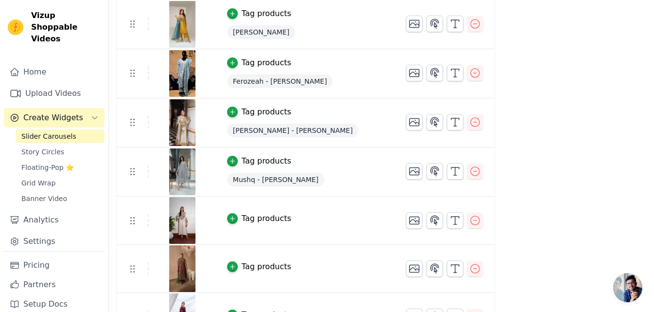
scroll to position [539, 0]
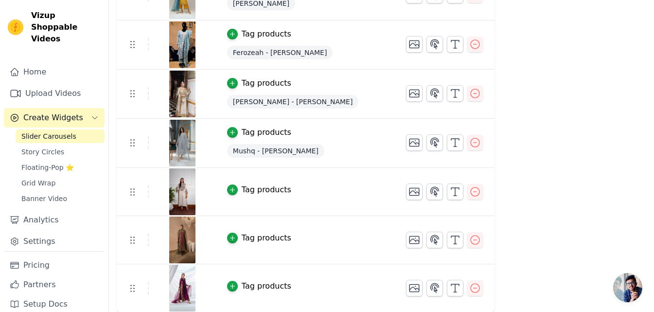
click at [278, 187] on div "Tag products" at bounding box center [267, 190] width 50 height 12
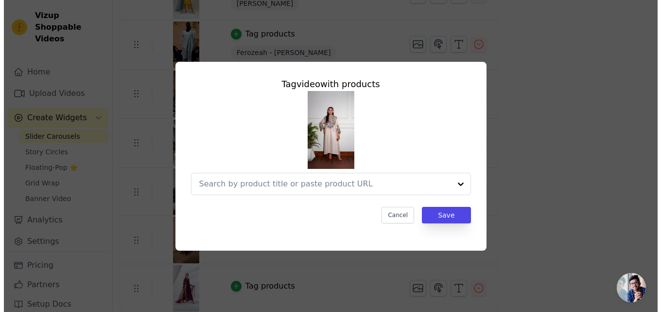
scroll to position [0, 0]
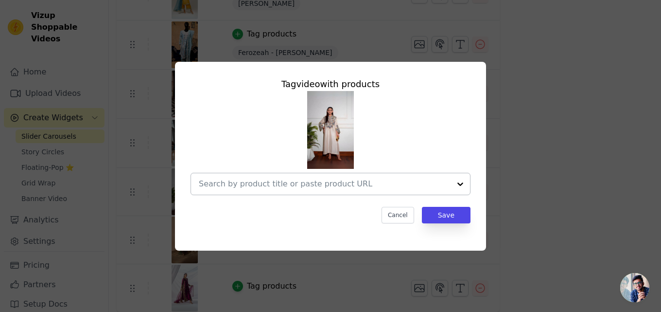
click at [316, 183] on input "text" at bounding box center [325, 184] width 252 height 12
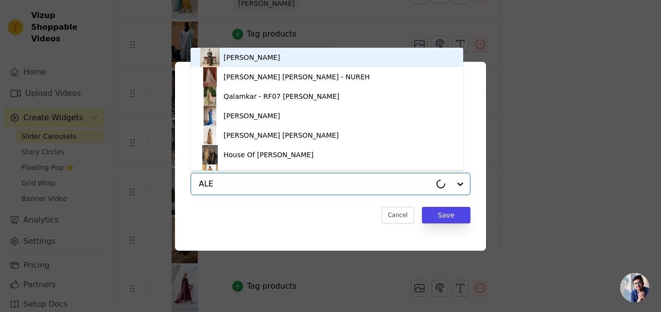
type input "ALEE"
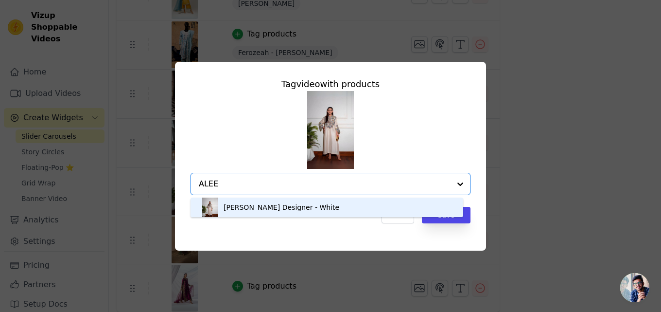
click at [242, 208] on div "[PERSON_NAME] Designer - White" at bounding box center [282, 207] width 116 height 10
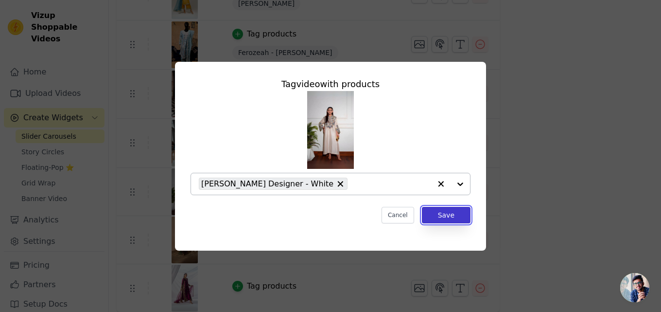
click at [442, 214] on button "Save" at bounding box center [446, 215] width 49 height 17
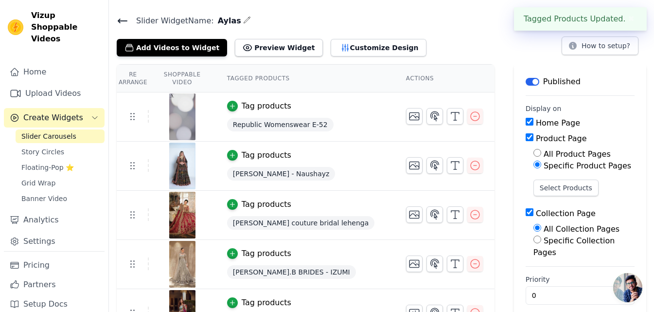
scroll to position [539, 0]
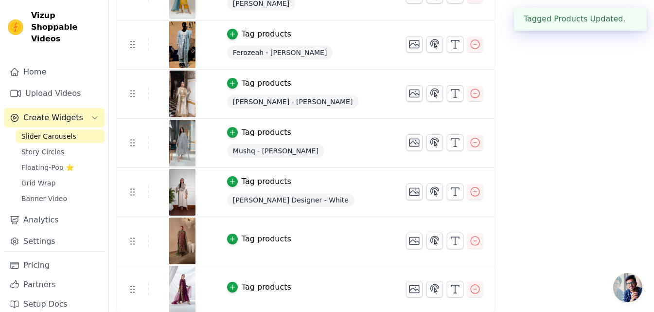
click at [254, 240] on div "Tag products" at bounding box center [267, 239] width 50 height 12
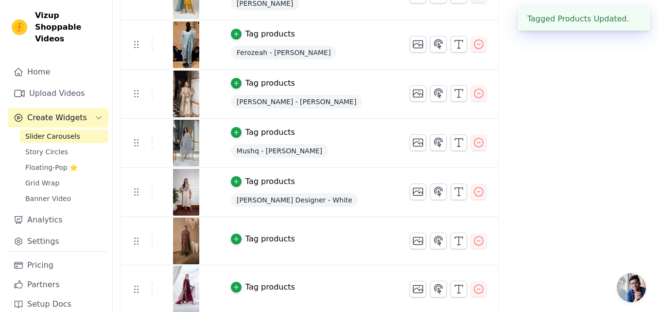
scroll to position [0, 0]
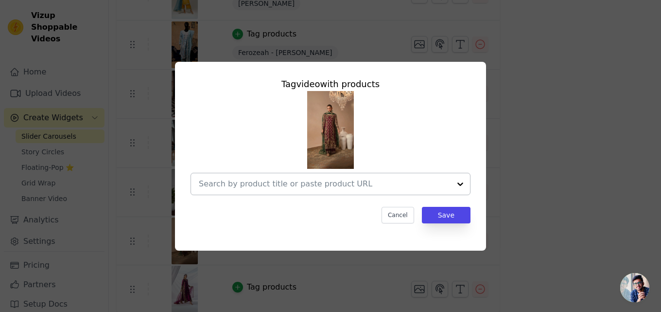
click at [312, 183] on input "text" at bounding box center [325, 184] width 252 height 12
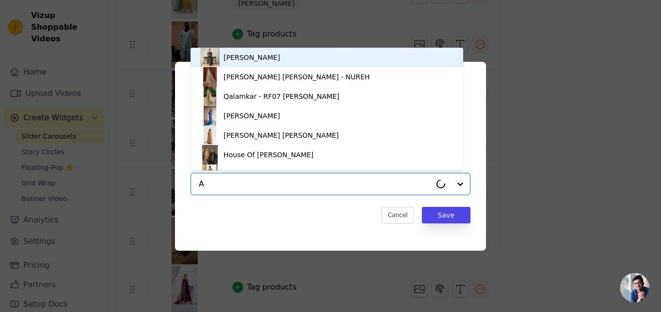
type input "AB"
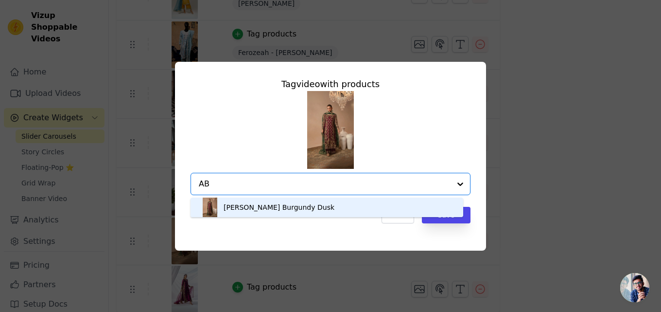
click at [301, 206] on div "[PERSON_NAME] Burgundy Dusk" at bounding box center [279, 207] width 111 height 10
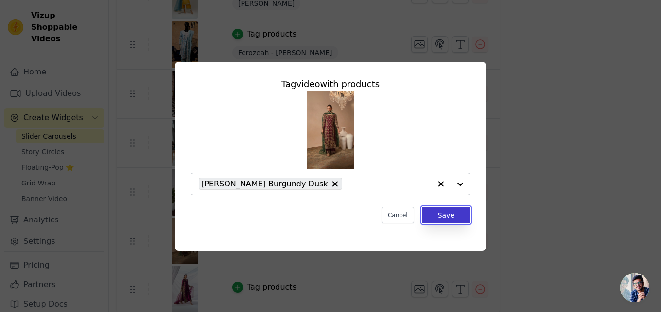
click at [450, 211] on button "Save" at bounding box center [446, 215] width 49 height 17
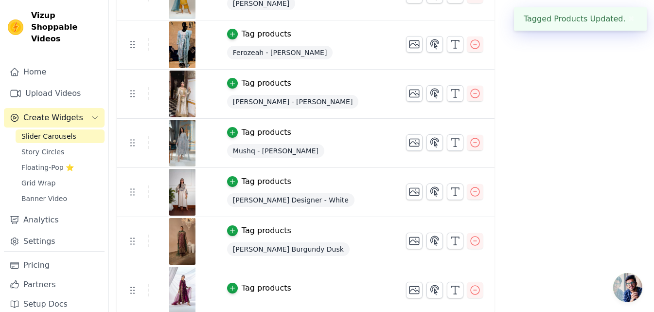
scroll to position [541, 0]
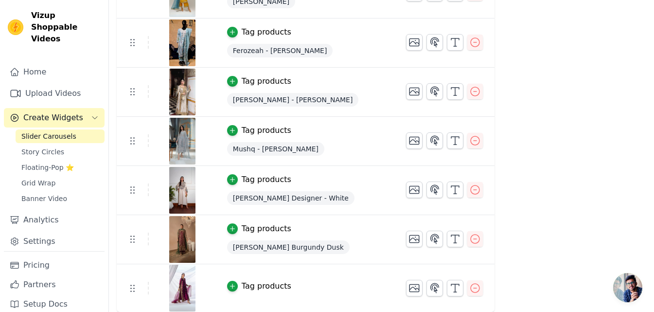
click at [272, 284] on div "Tag products" at bounding box center [267, 286] width 50 height 12
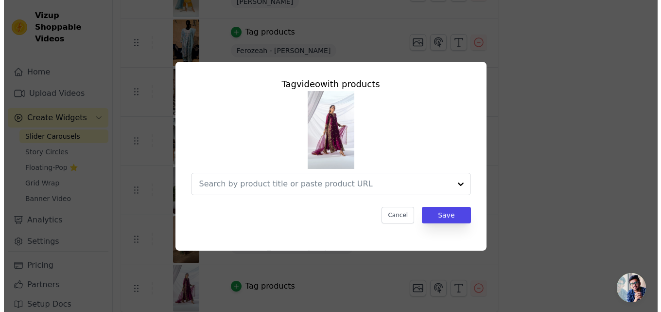
scroll to position [0, 0]
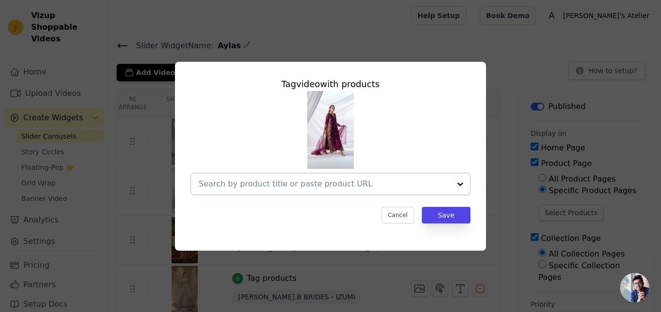
click at [262, 185] on input "text" at bounding box center [325, 184] width 252 height 12
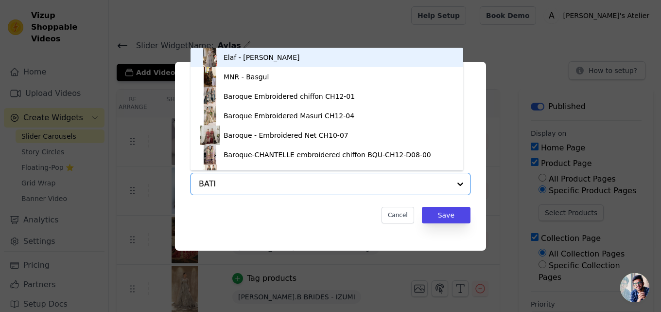
type input "BATIK"
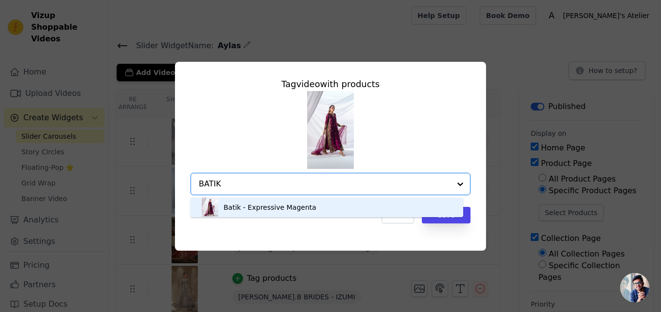
click at [237, 211] on div "Batik - Expressive Magenta" at bounding box center [270, 207] width 93 height 10
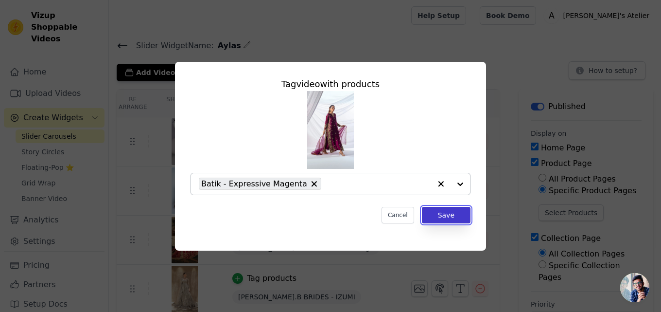
click at [438, 216] on button "Save" at bounding box center [446, 215] width 49 height 17
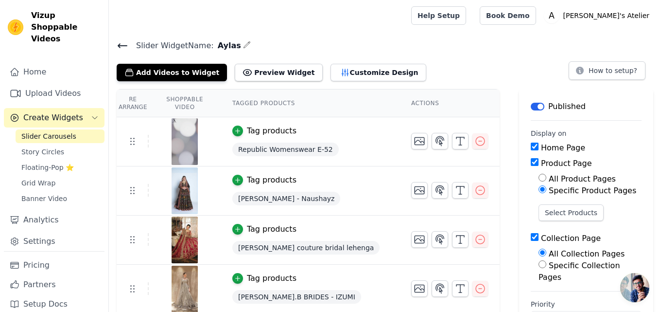
click at [495, 66] on div "Add Videos to Widget Preview Widget Customize Design How to setup?" at bounding box center [385, 70] width 537 height 21
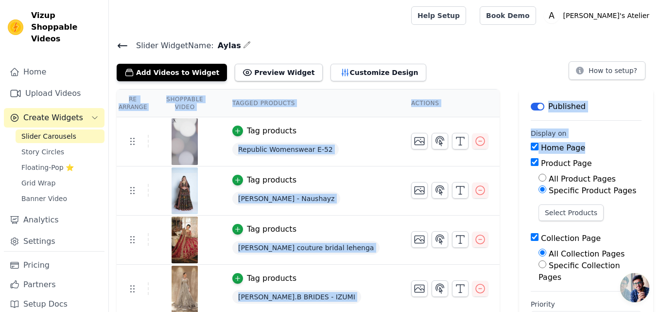
drag, startPoint x: 506, startPoint y: 134, endPoint x: 515, endPoint y: 166, distance: 33.3
